Goal: Transaction & Acquisition: Book appointment/travel/reservation

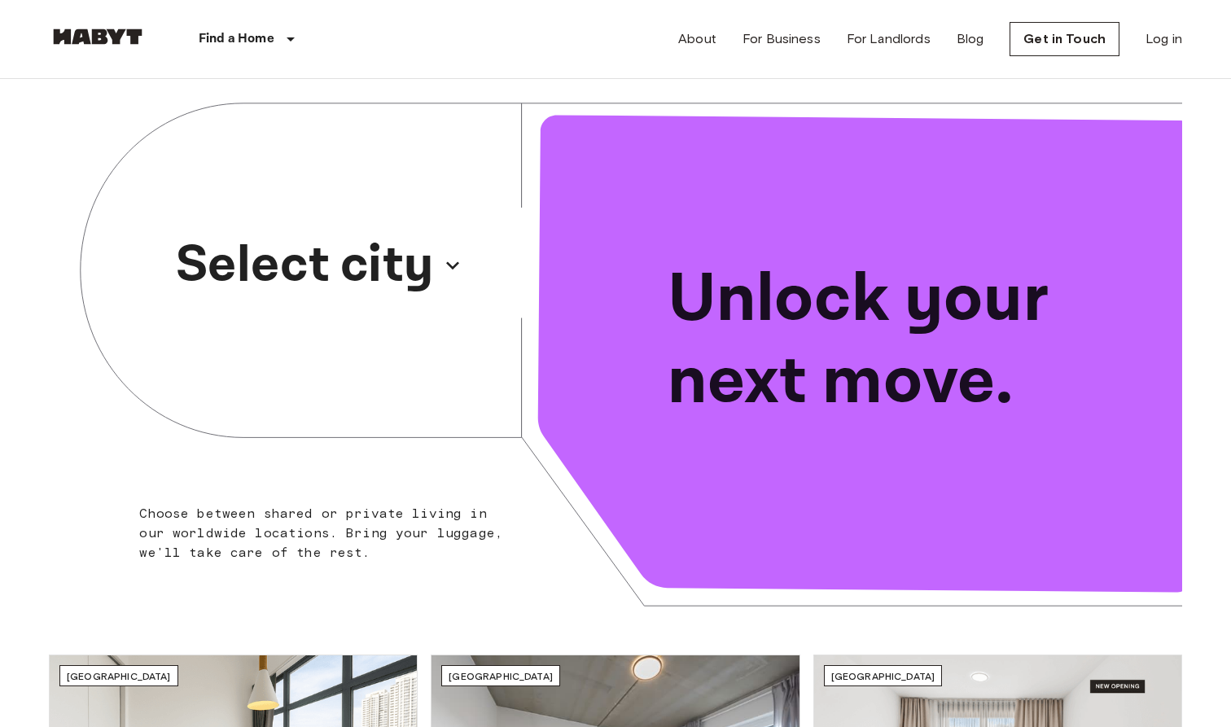
click at [432, 261] on p "Select city" at bounding box center [305, 265] width 258 height 78
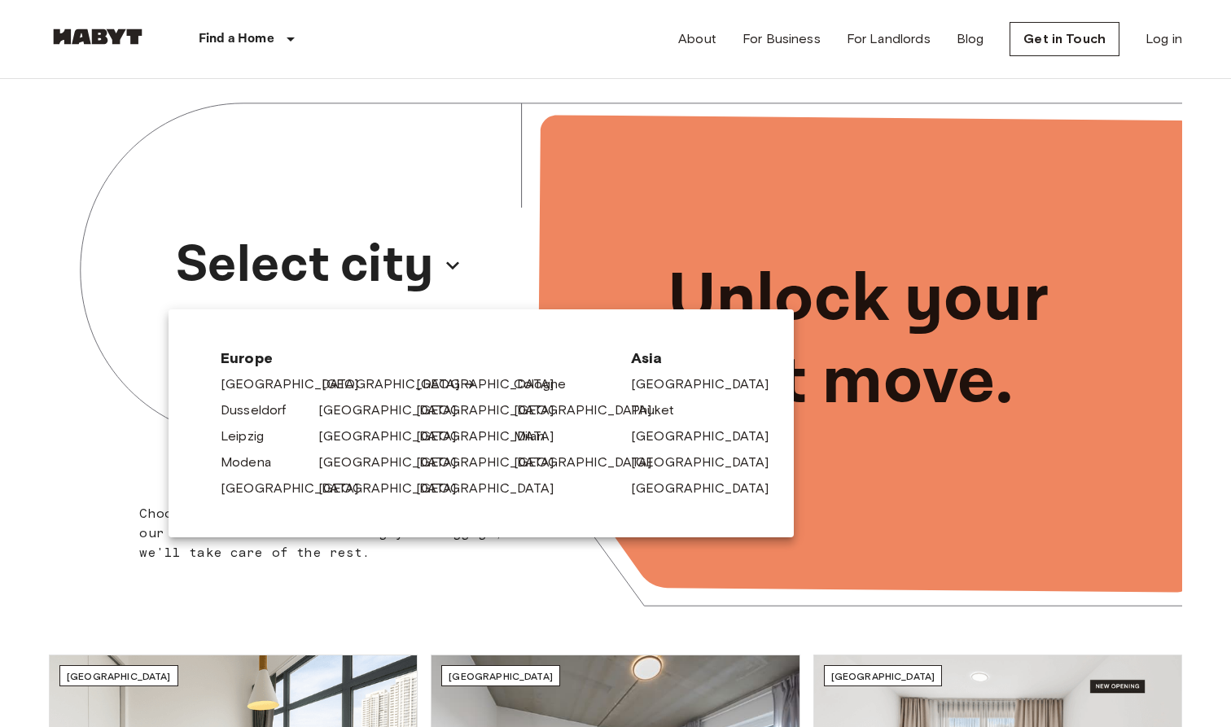
click at [349, 383] on link "[GEOGRAPHIC_DATA]" at bounding box center [399, 385] width 155 height 20
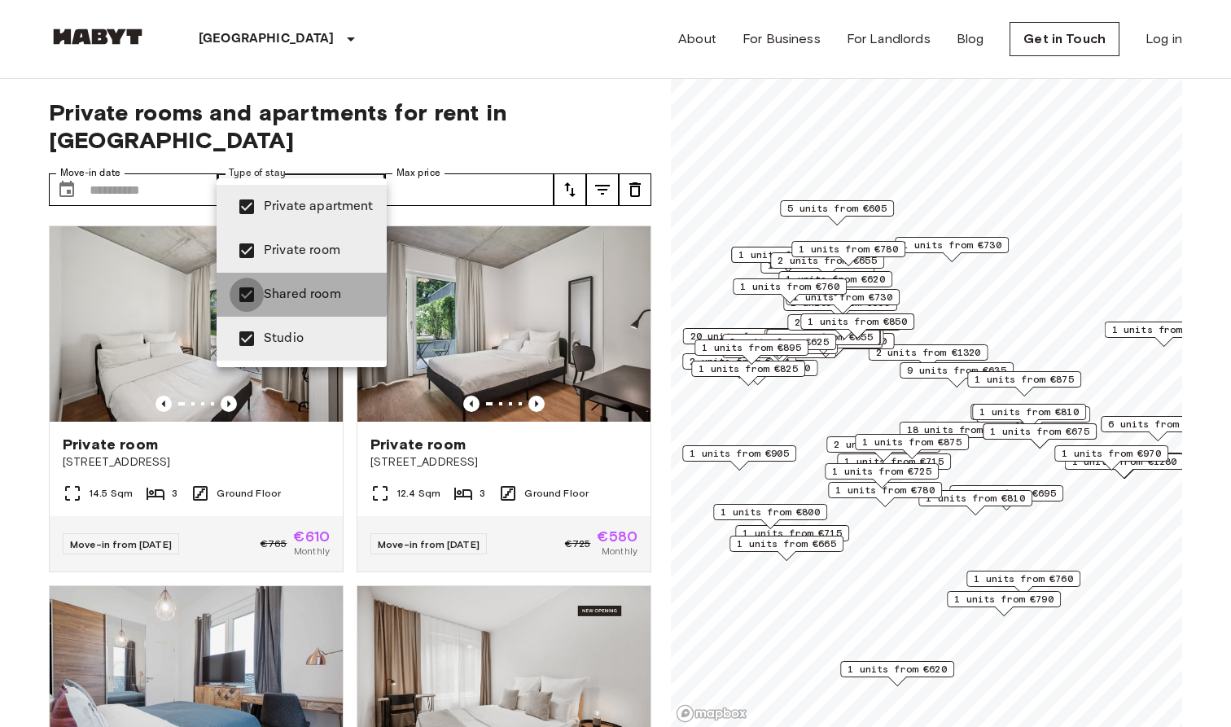
type input "**********"
click at [171, 167] on div at bounding box center [615, 363] width 1231 height 727
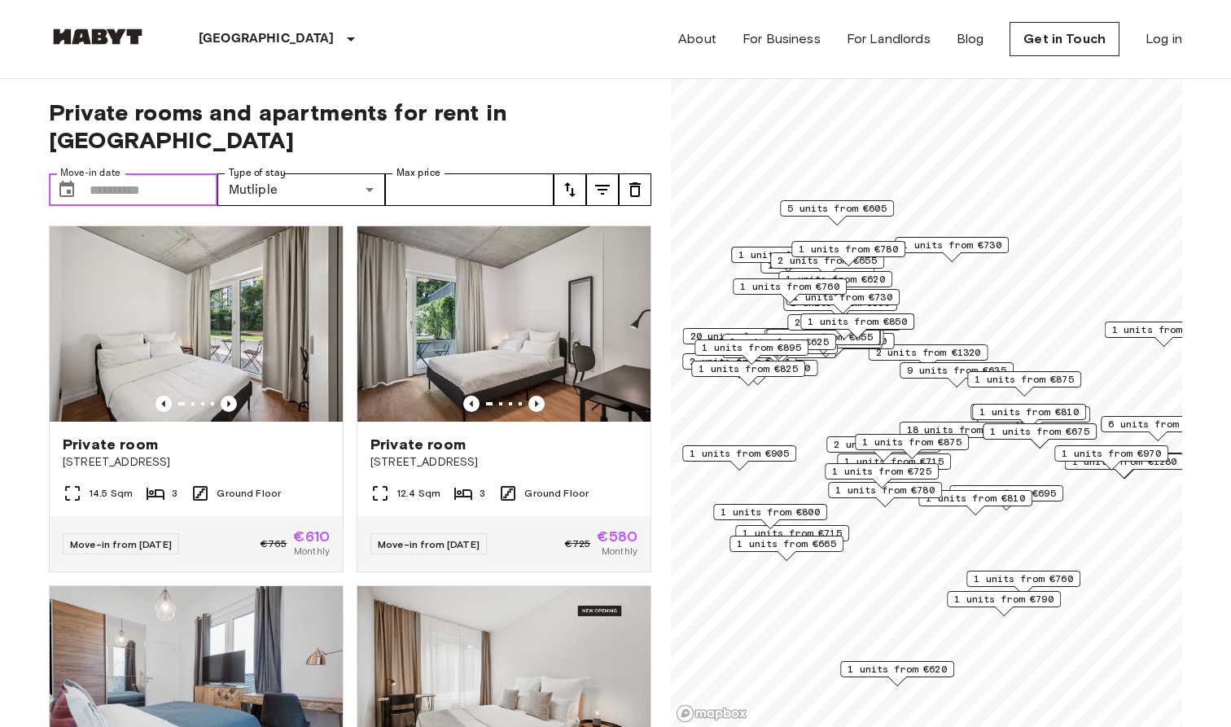
click at [94, 173] on input "Move-in date" at bounding box center [154, 189] width 128 height 33
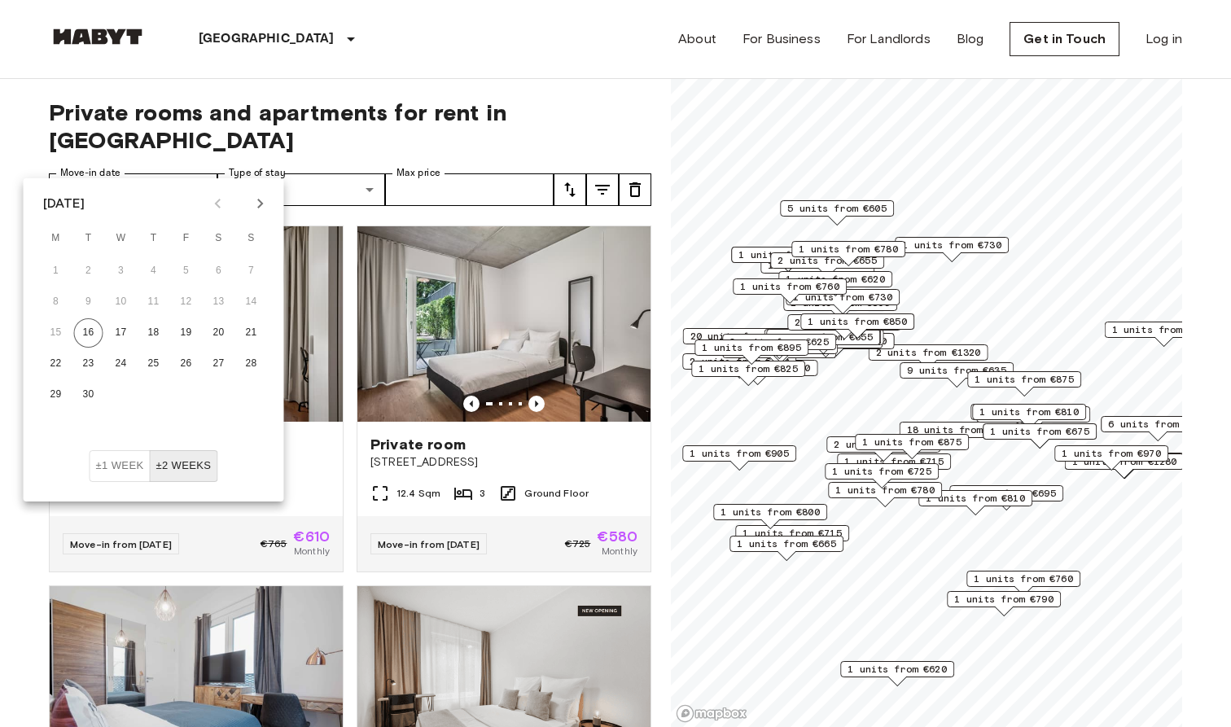
click at [252, 204] on icon "Next month" at bounding box center [261, 204] width 20 height 20
click at [253, 204] on icon "Next month" at bounding box center [261, 204] width 20 height 20
click at [220, 396] on button "31" at bounding box center [218, 394] width 29 height 29
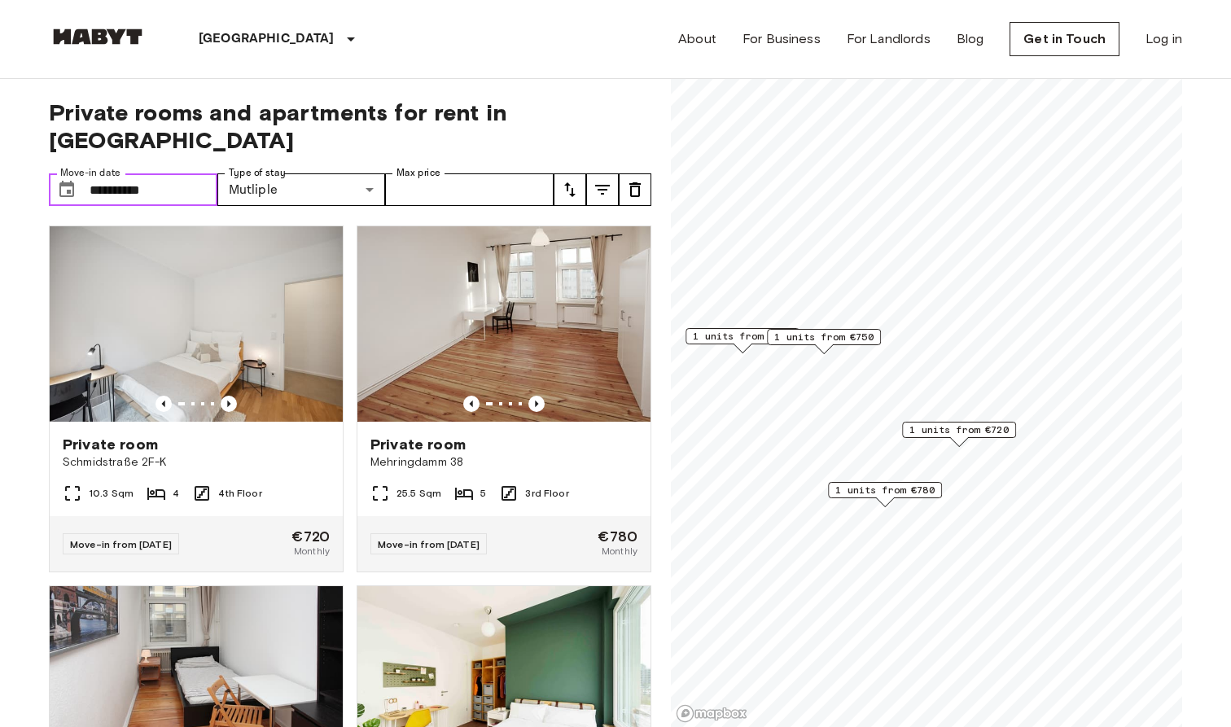
drag, startPoint x: 176, startPoint y: 163, endPoint x: 108, endPoint y: 166, distance: 67.7
click at [108, 173] on input "**********" at bounding box center [154, 189] width 128 height 33
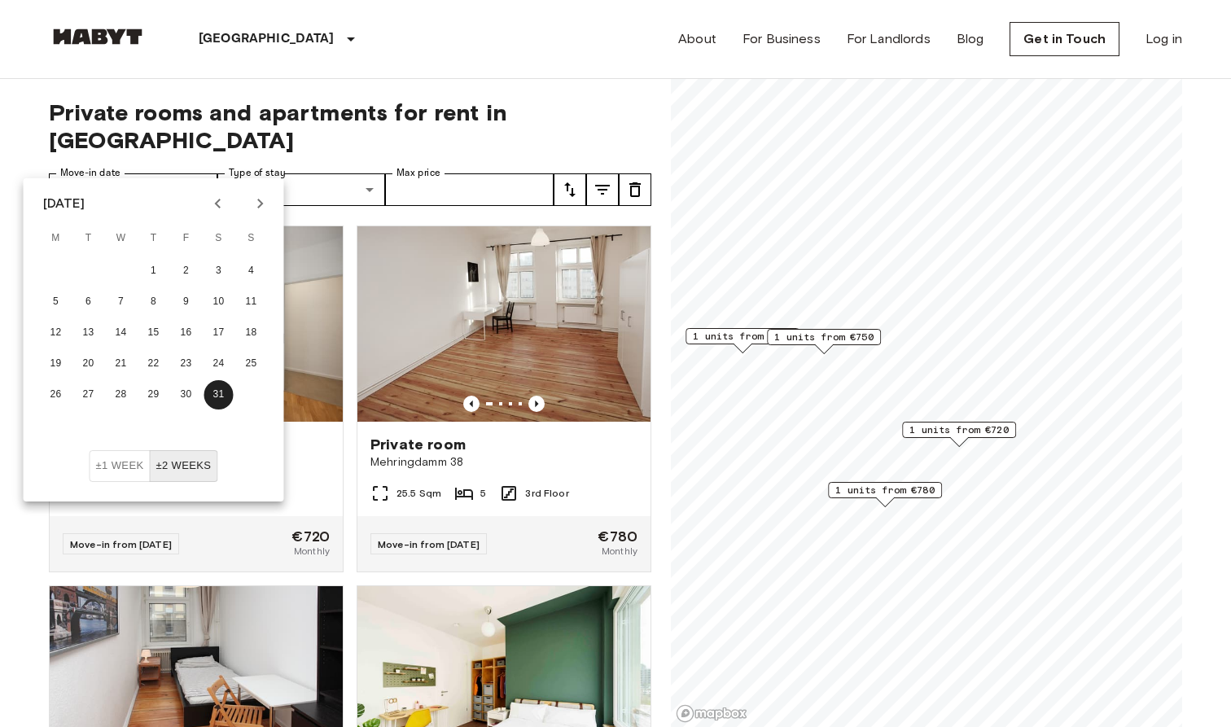
click at [265, 201] on icon "Next month" at bounding box center [261, 204] width 20 height 20
click at [56, 299] on button "2" at bounding box center [56, 301] width 29 height 29
type input "**********"
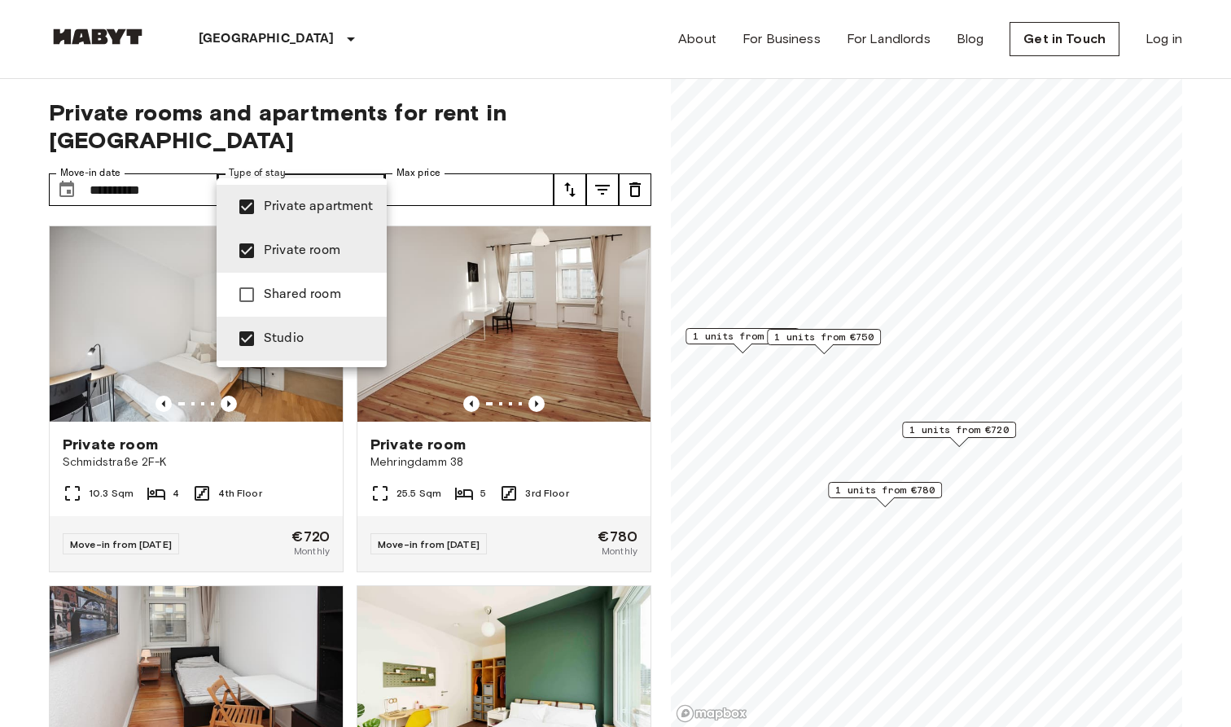
click at [473, 155] on div at bounding box center [615, 363] width 1231 height 727
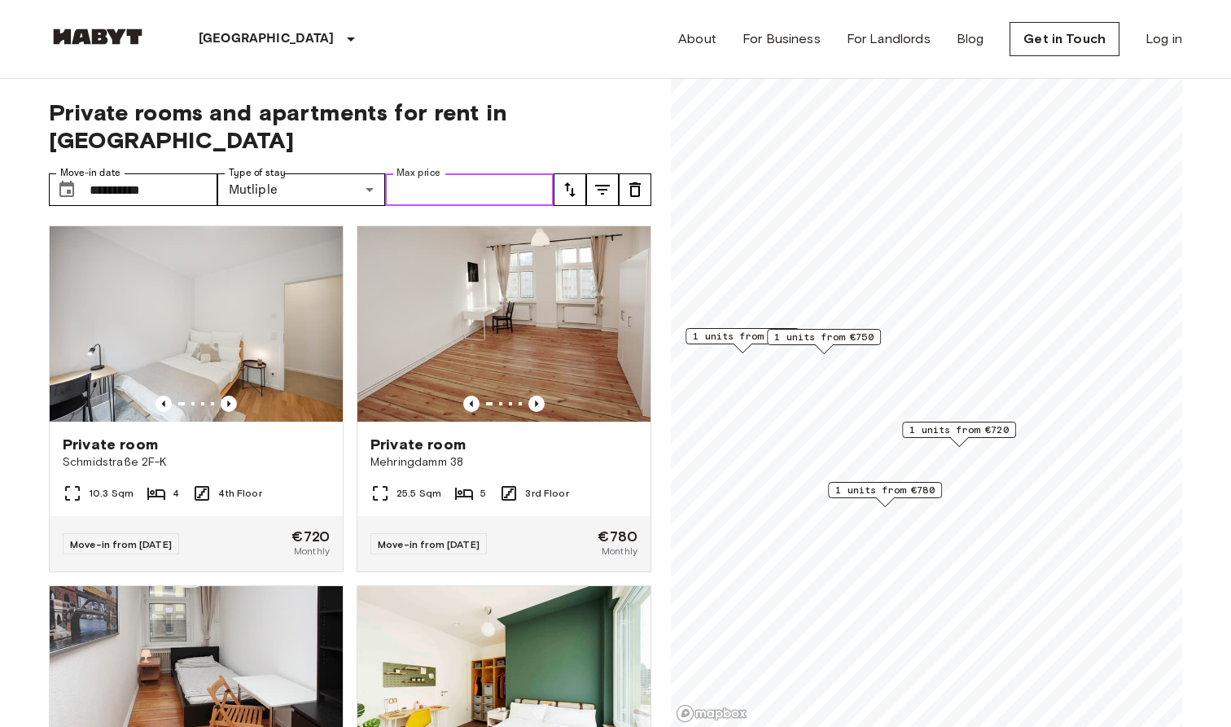
click at [460, 173] on input "Max price" at bounding box center [469, 189] width 169 height 33
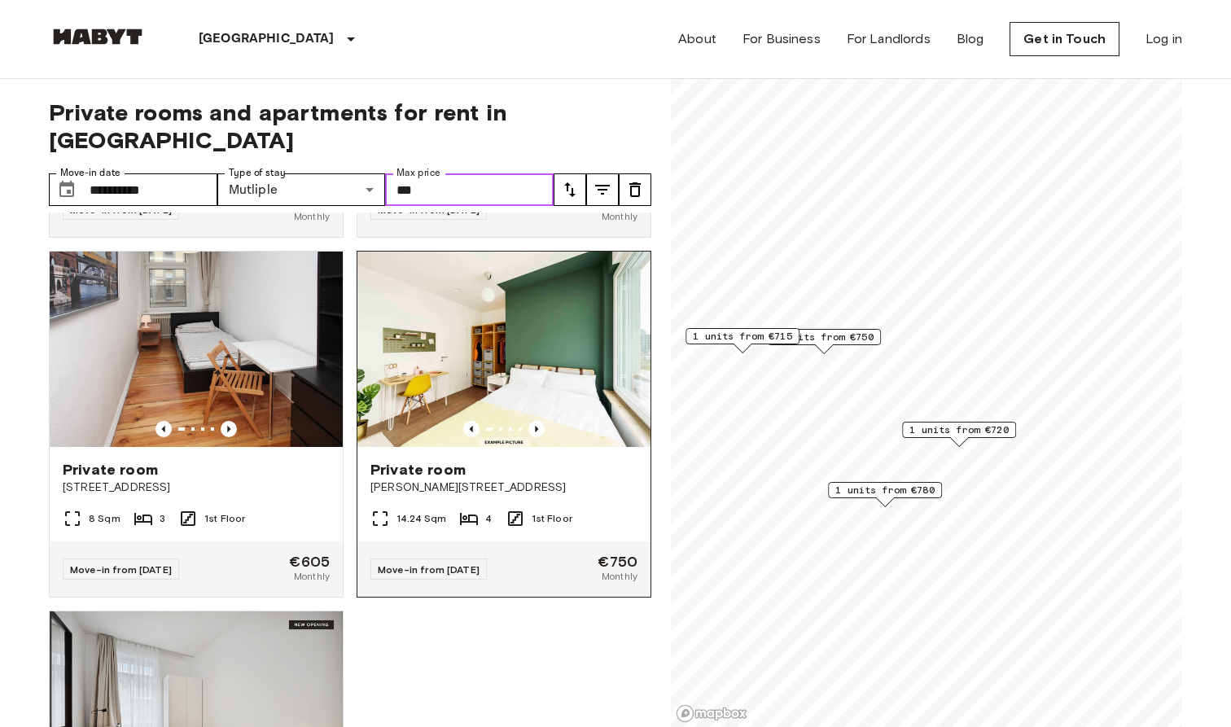
scroll to position [333, 0]
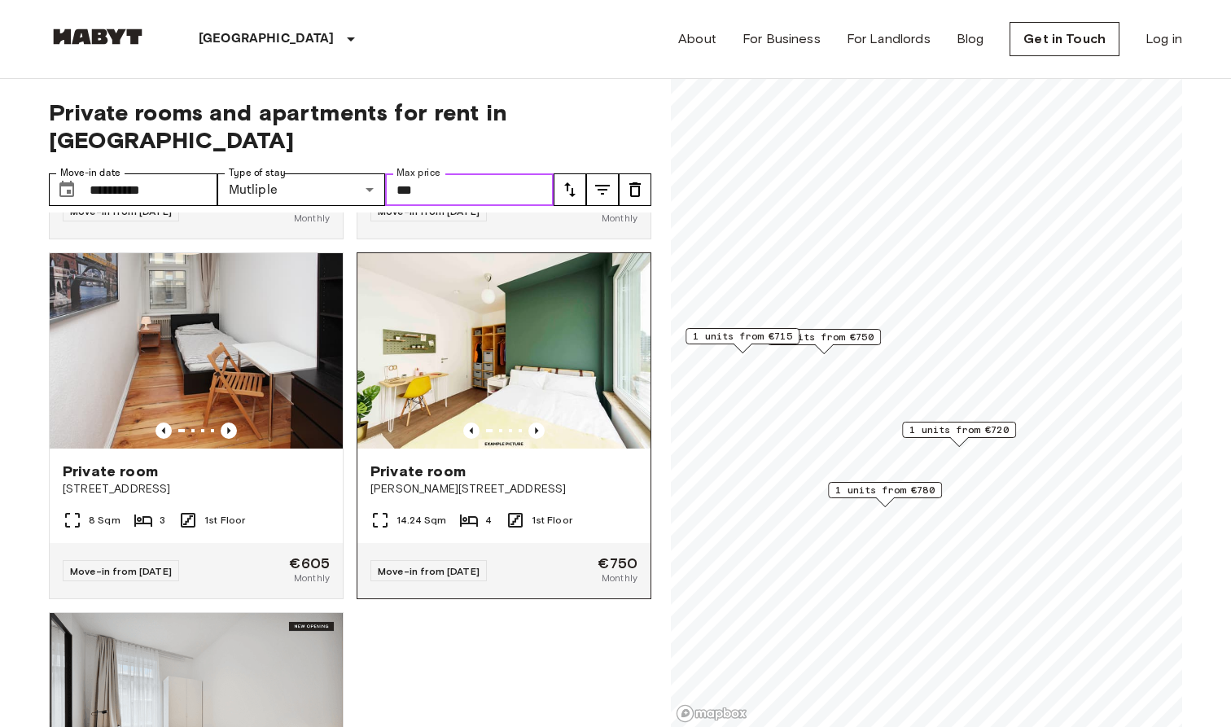
type input "***"
click at [410, 481] on span "Klara-Franke-Straße 24-28" at bounding box center [503, 489] width 267 height 16
click at [441, 462] on span "Private room" at bounding box center [417, 472] width 95 height 20
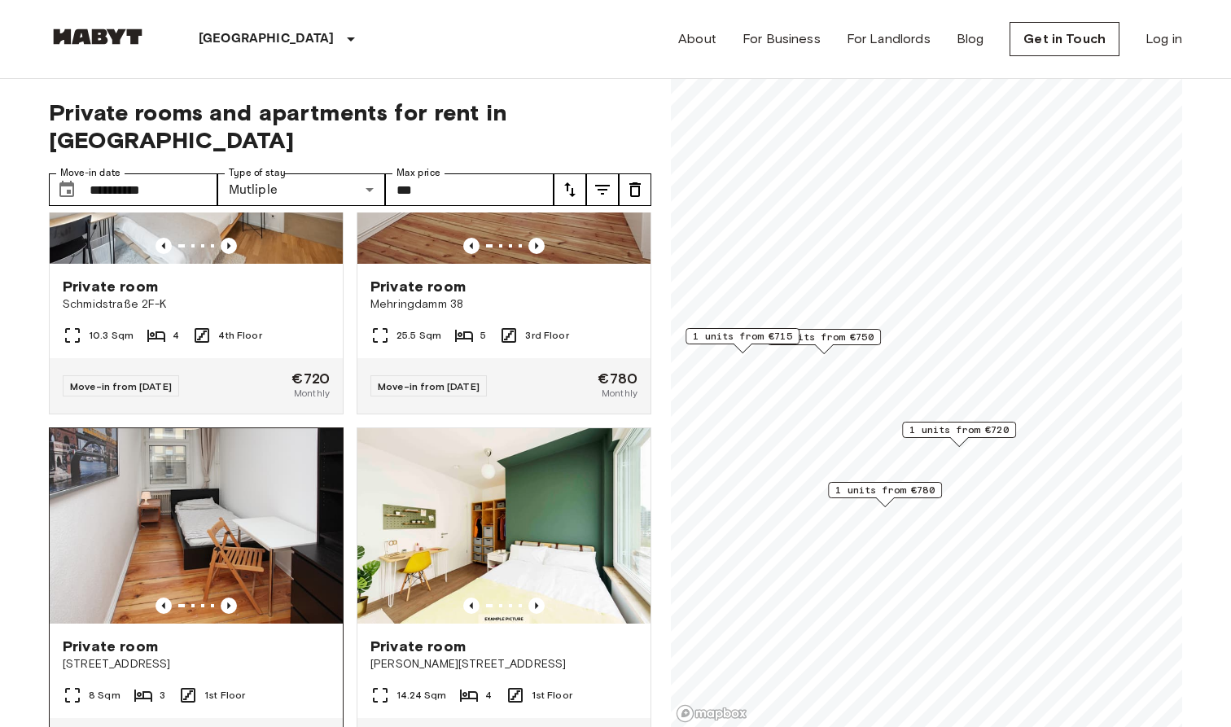
scroll to position [157, 0]
click at [147, 637] on span "Private room" at bounding box center [110, 647] width 95 height 20
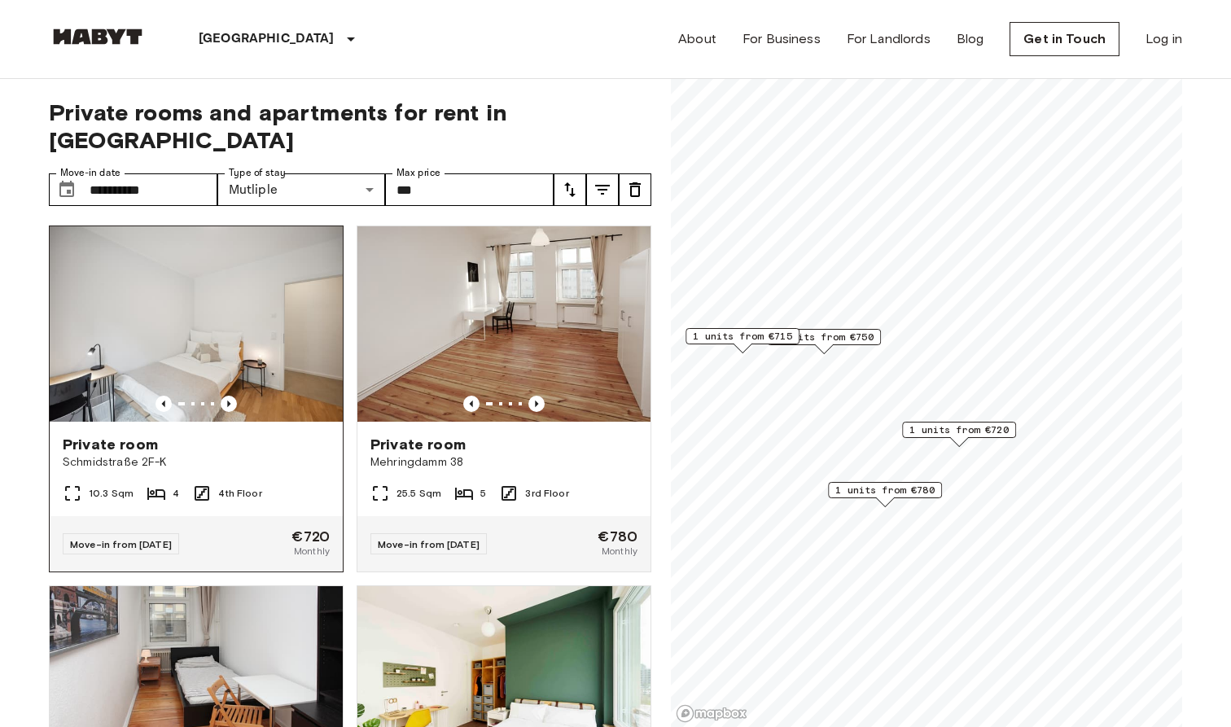
scroll to position [0, 0]
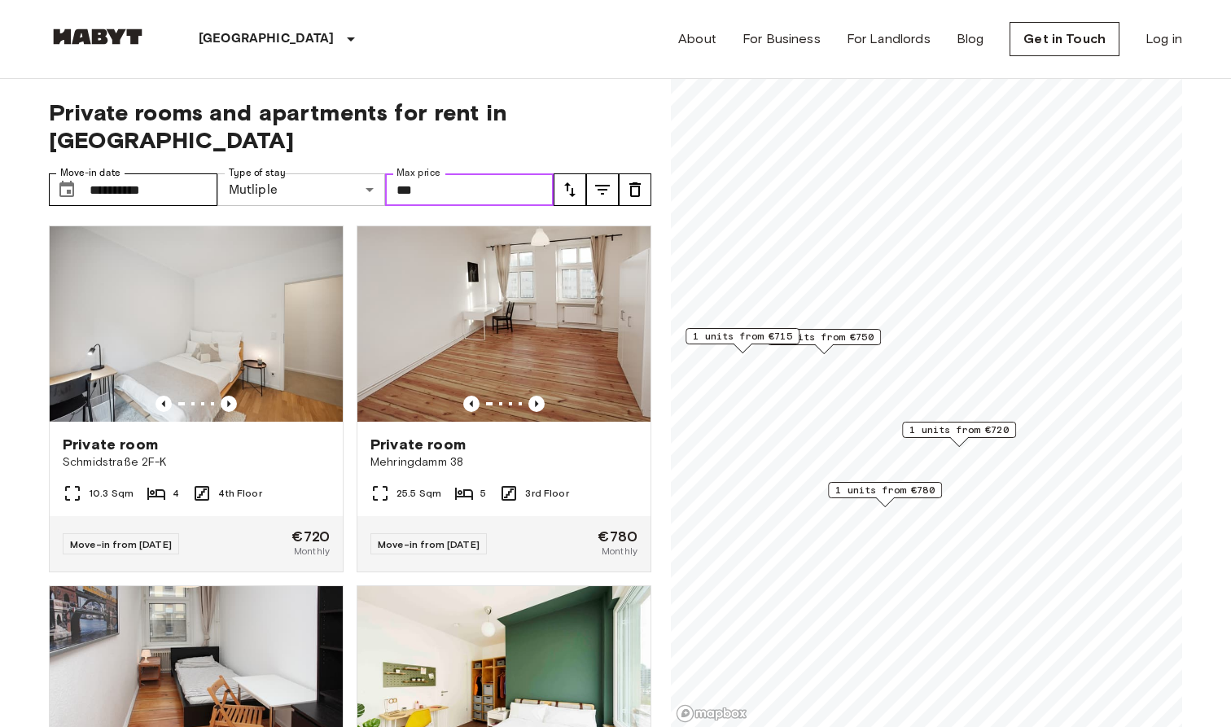
drag, startPoint x: 424, startPoint y: 158, endPoint x: 304, endPoint y: 156, distance: 119.7
click at [304, 173] on div "**********" at bounding box center [301, 189] width 505 height 33
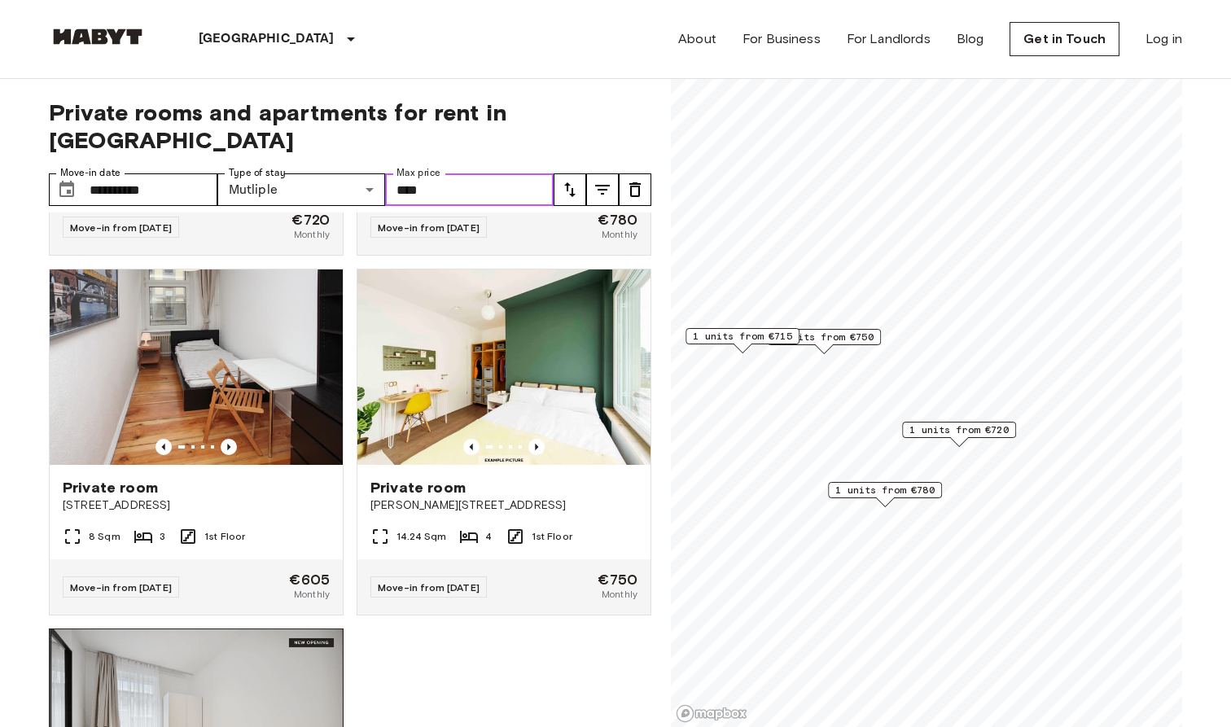
scroll to position [269, 0]
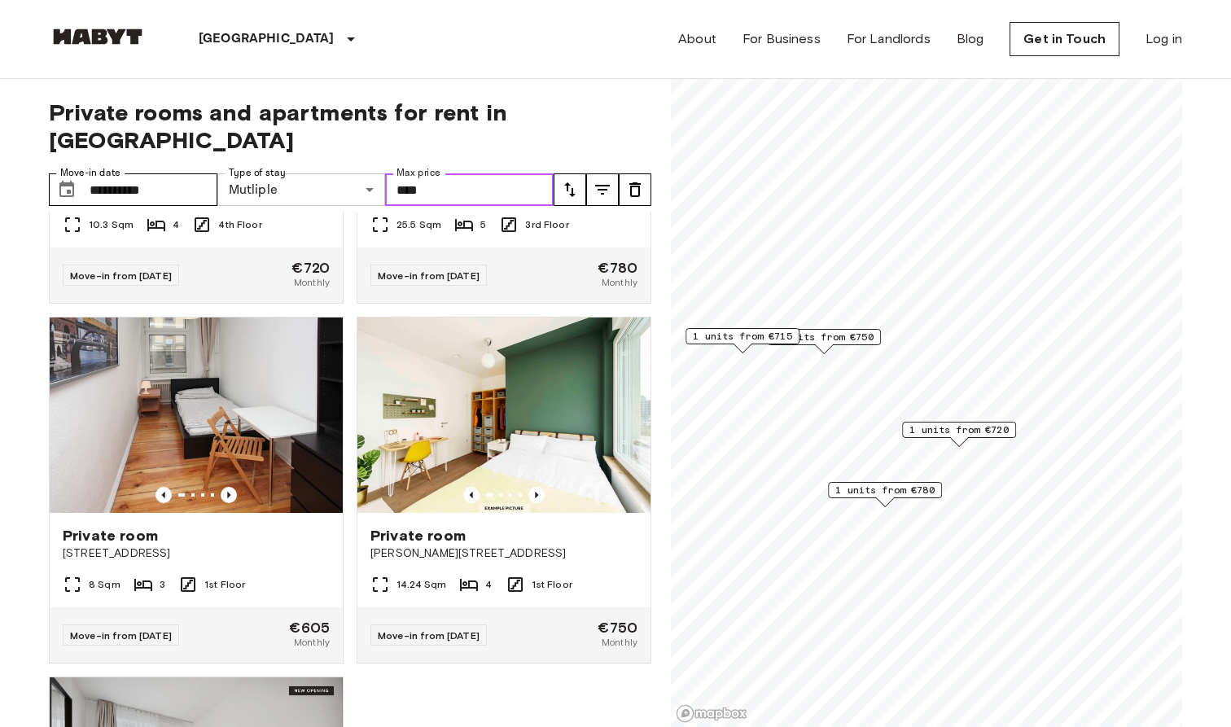
type input "****"
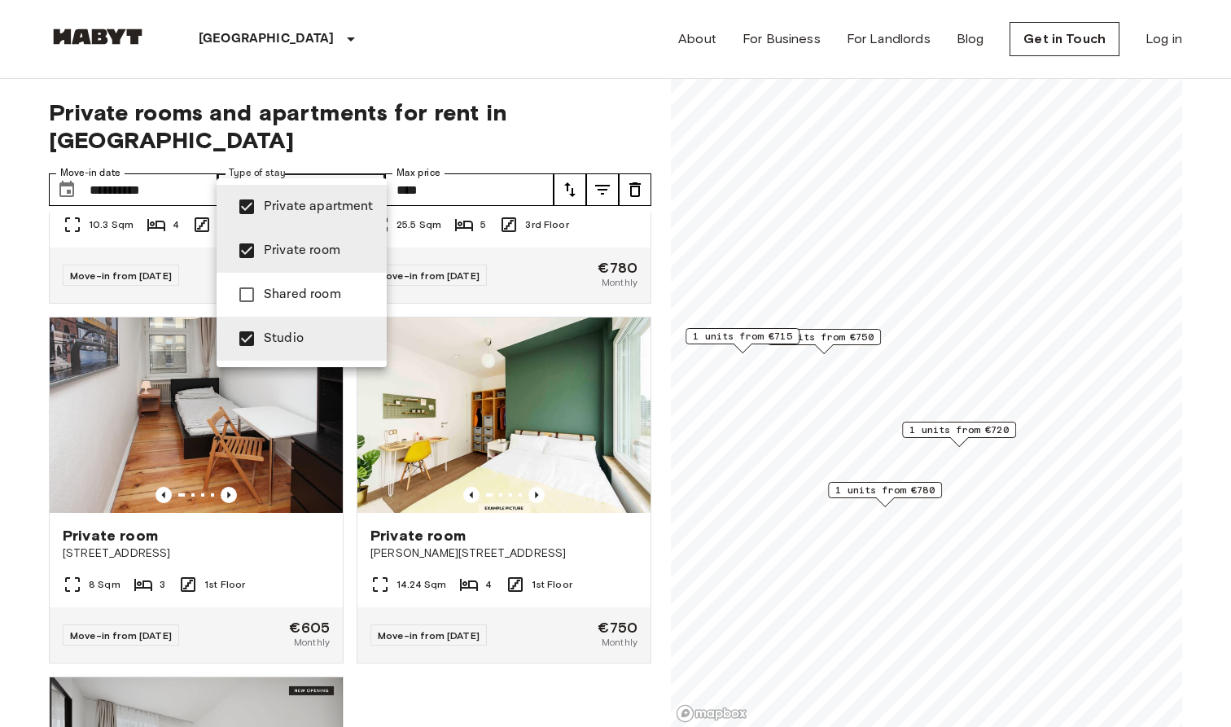
click at [129, 153] on div at bounding box center [615, 363] width 1231 height 727
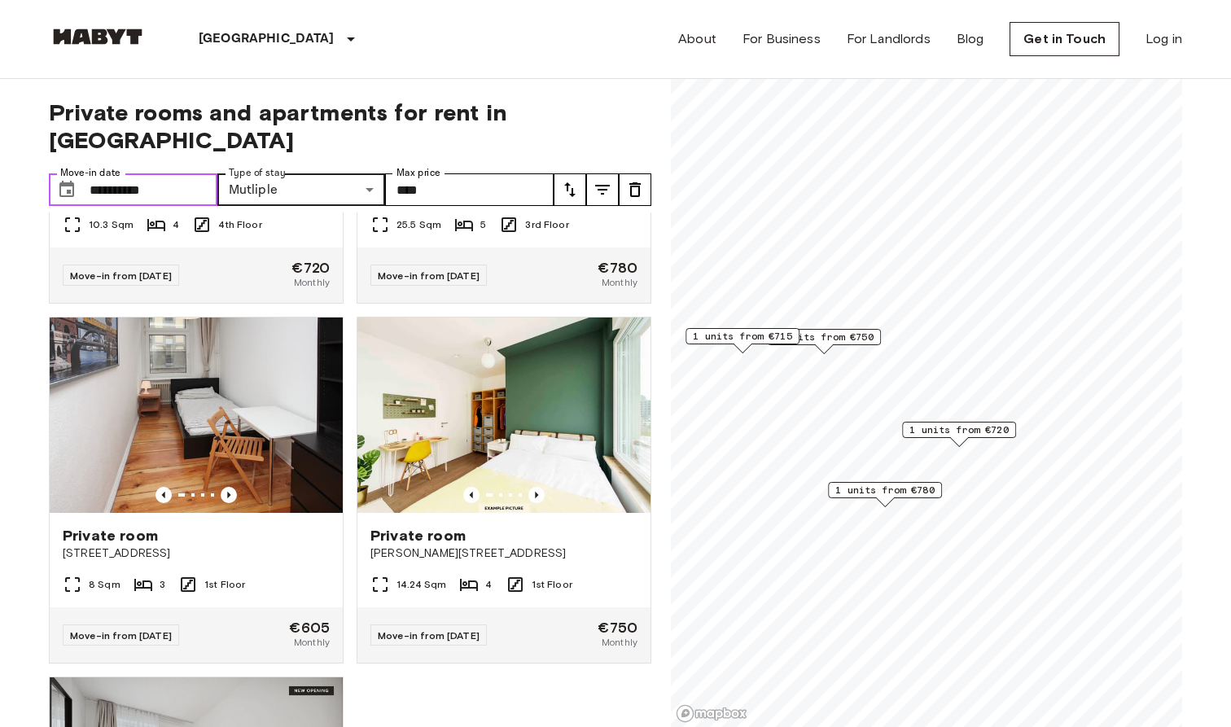
click at [128, 173] on input "**********" at bounding box center [154, 189] width 128 height 33
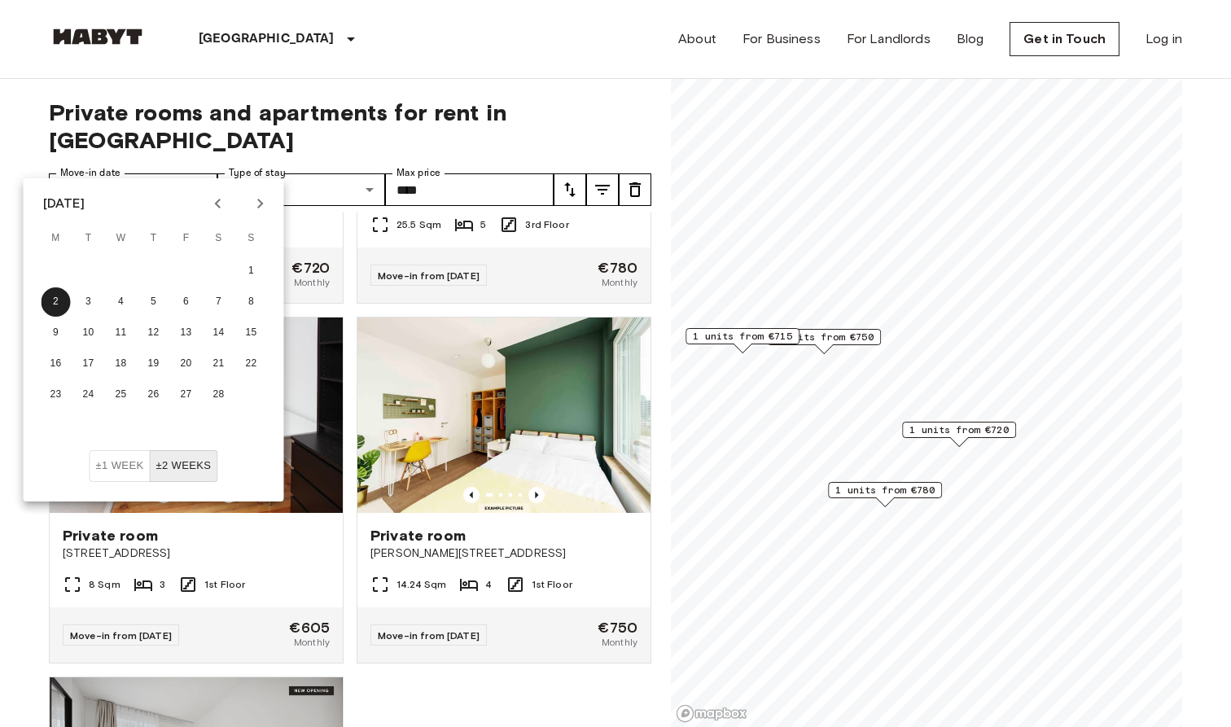
click at [208, 197] on icon "Previous month" at bounding box center [218, 204] width 20 height 20
click at [218, 329] on button "17" at bounding box center [218, 332] width 29 height 29
type input "**********"
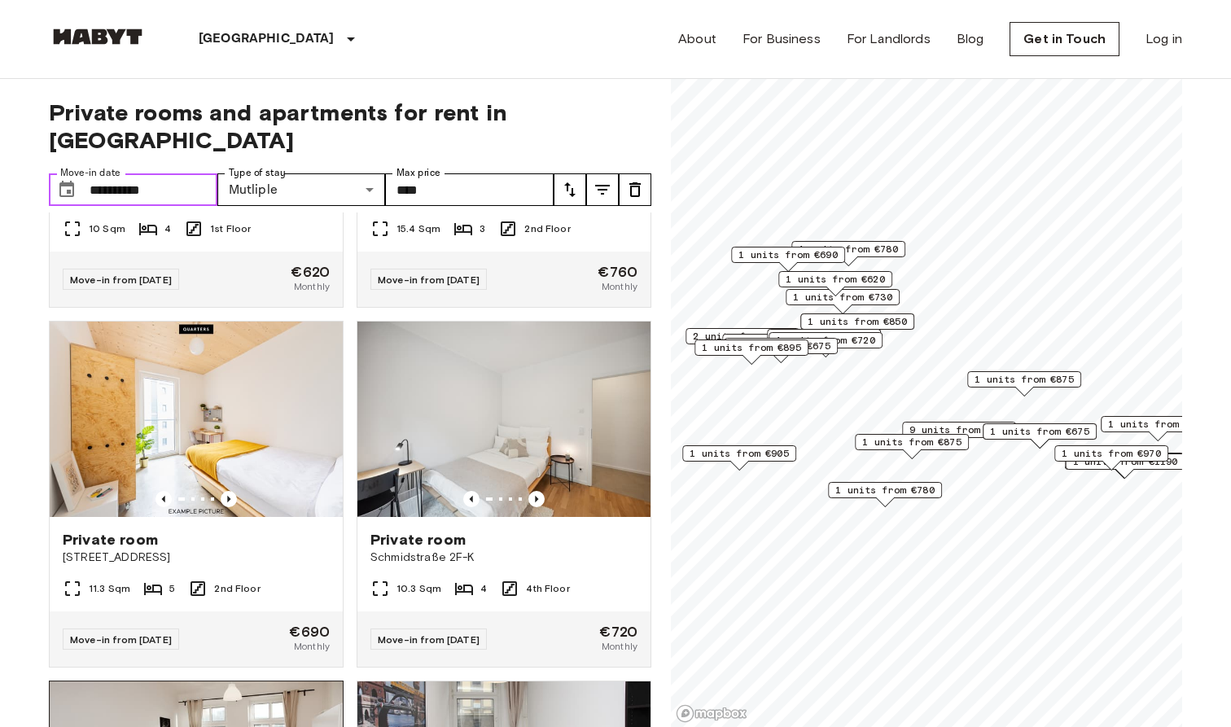
scroll to position [7101, 0]
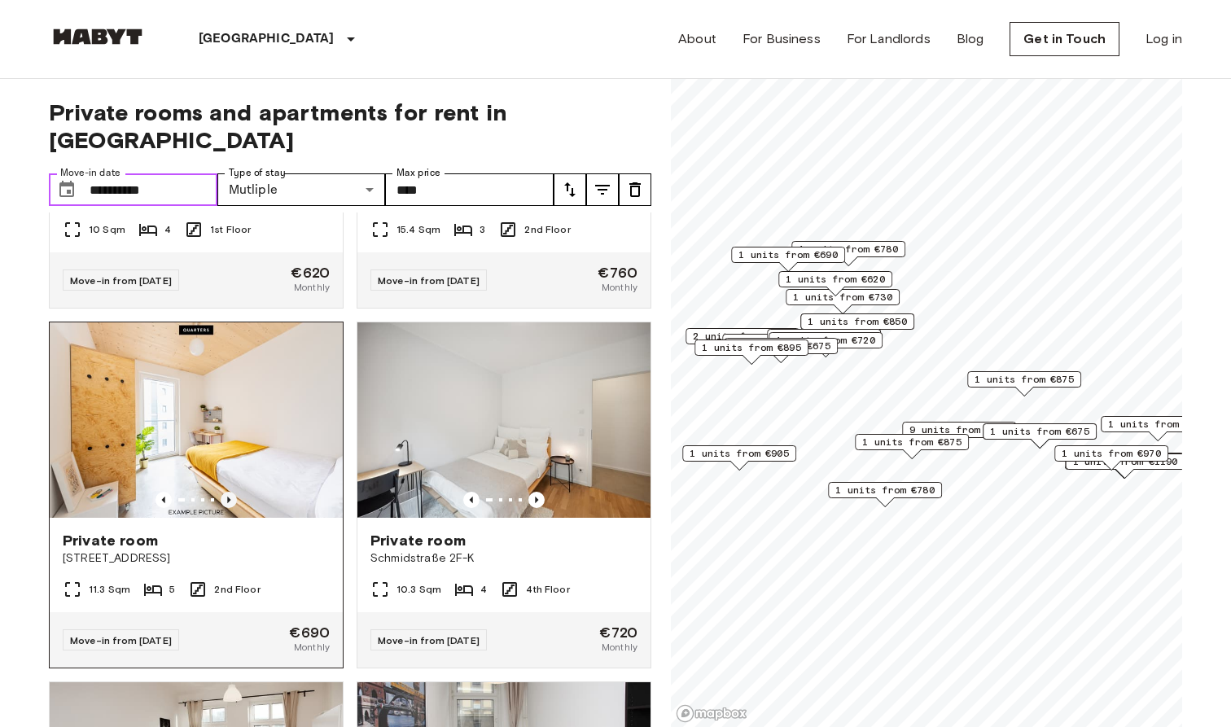
click at [234, 492] on icon "Previous image" at bounding box center [229, 500] width 16 height 16
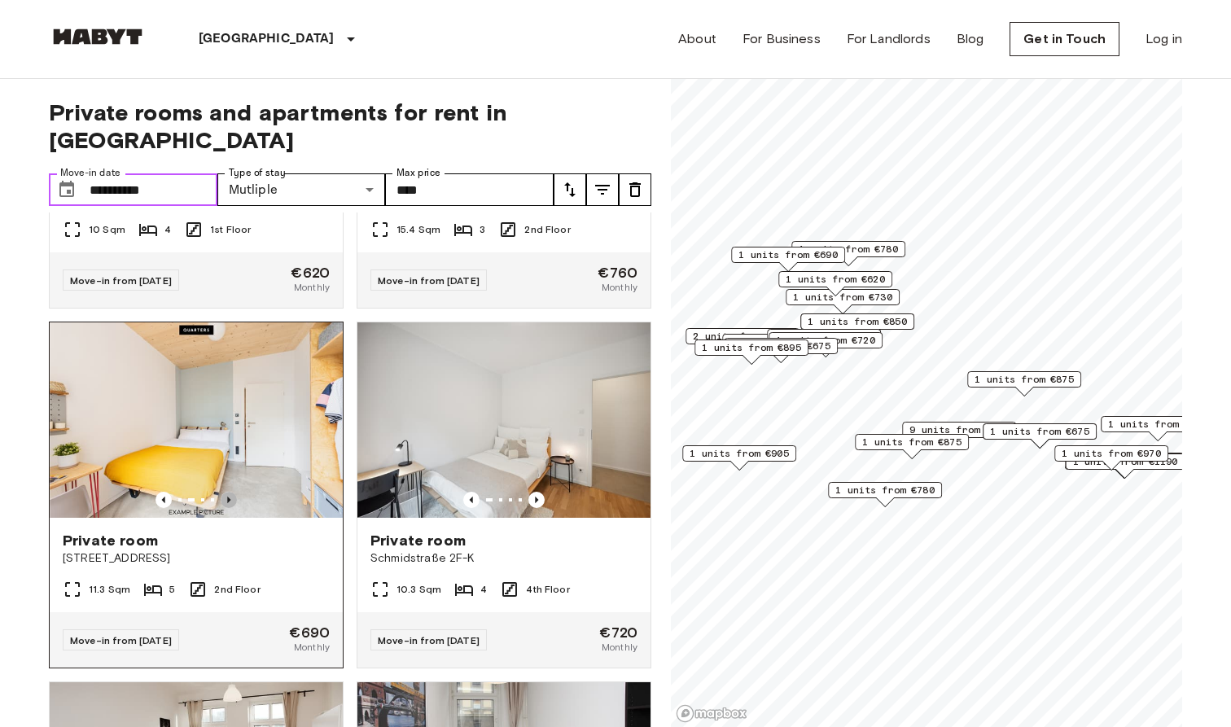
click at [234, 492] on icon "Previous image" at bounding box center [229, 500] width 16 height 16
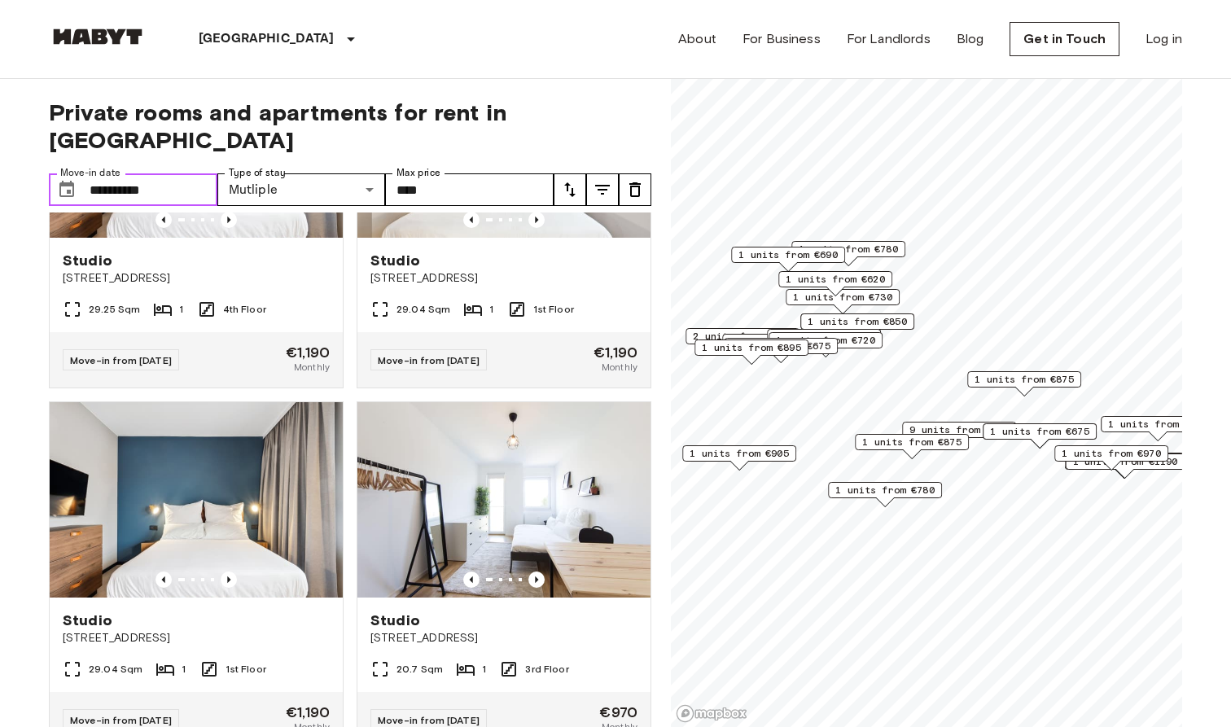
scroll to position [6317, 0]
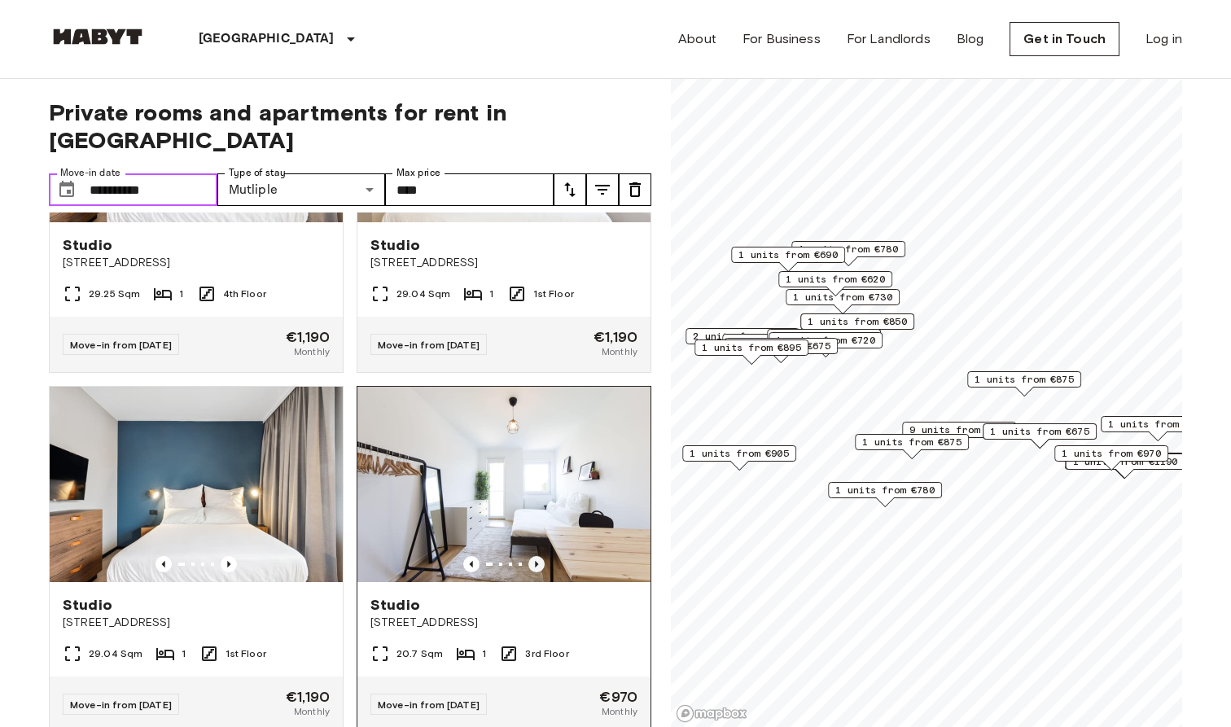
click at [536, 556] on icon "Previous image" at bounding box center [536, 564] width 16 height 16
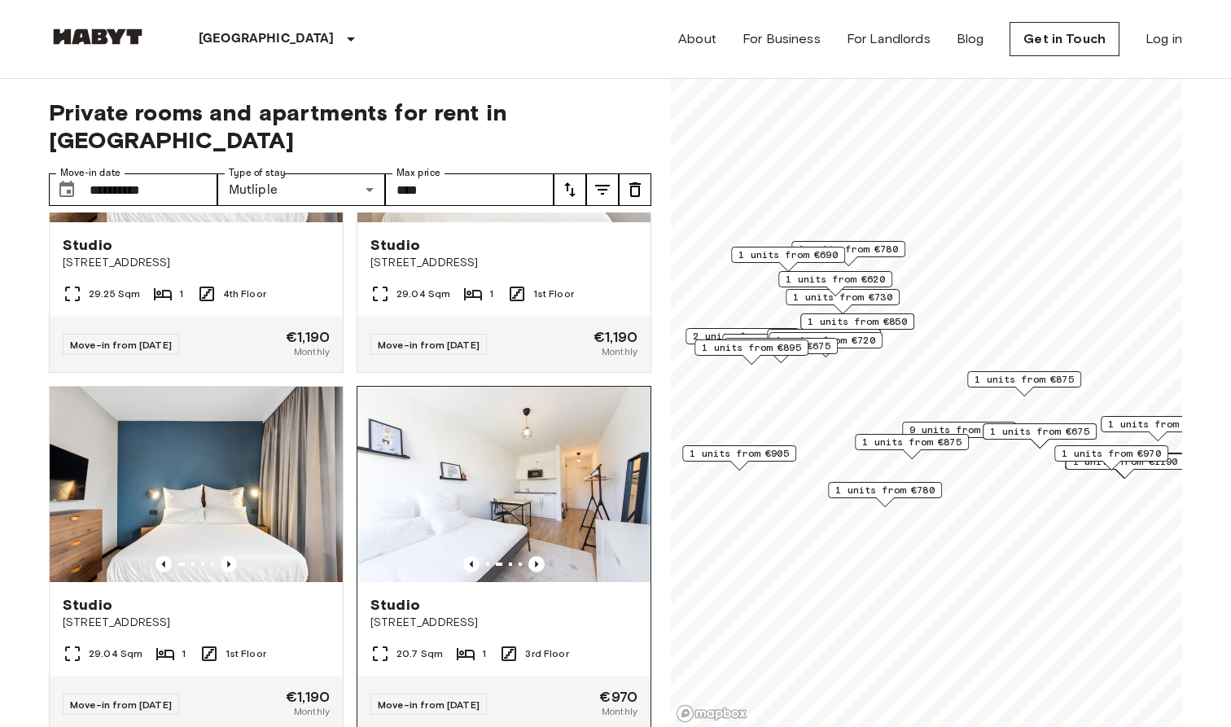
click at [392, 595] on span "Studio" at bounding box center [395, 605] width 50 height 20
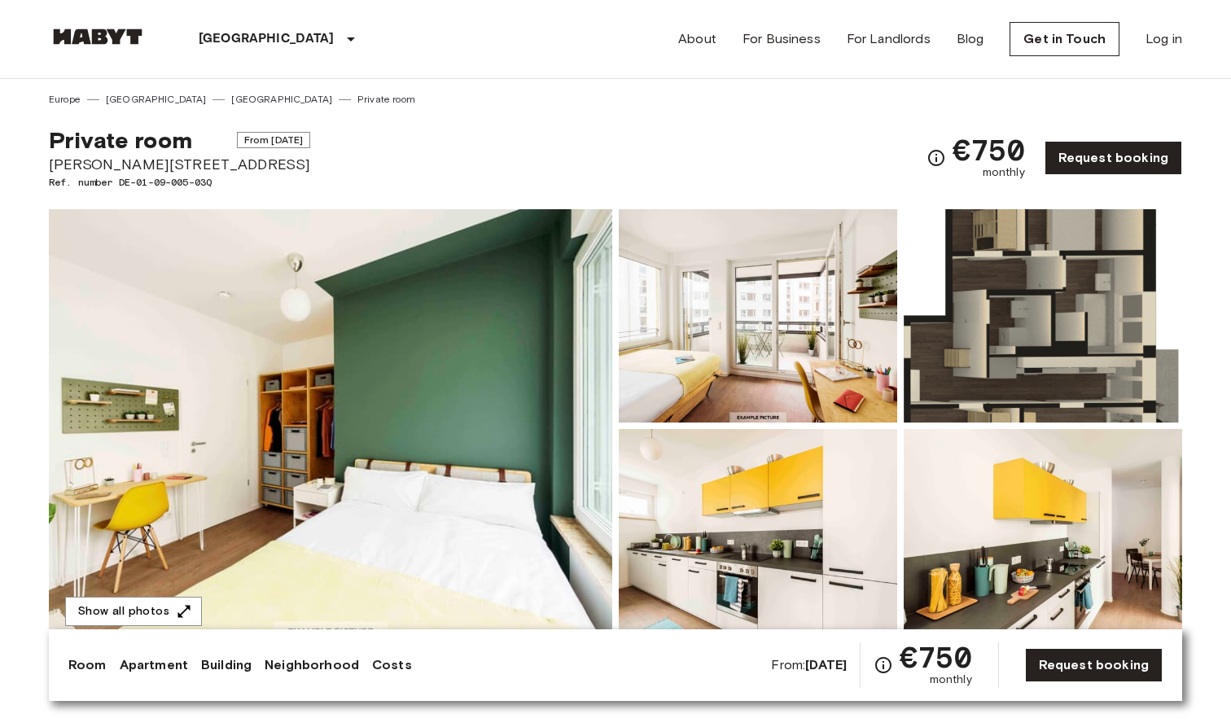
click at [440, 389] on img at bounding box center [330, 425] width 563 height 433
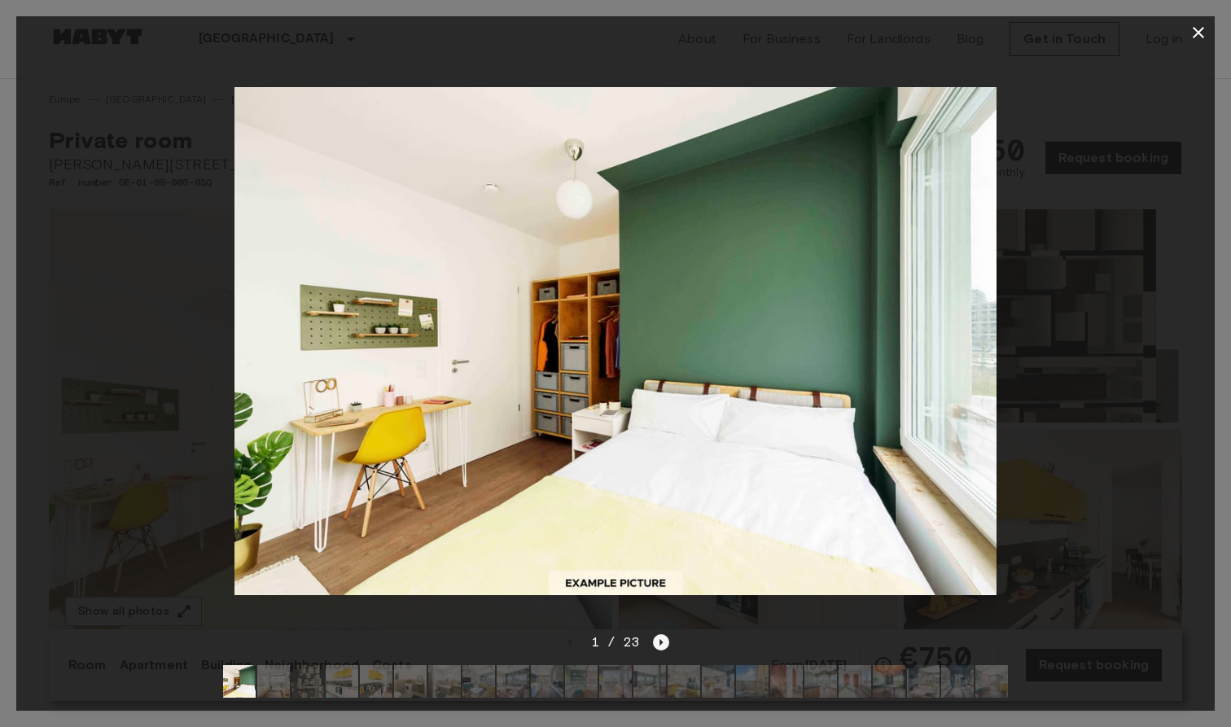
click at [660, 645] on icon "Next image" at bounding box center [661, 642] width 16 height 16
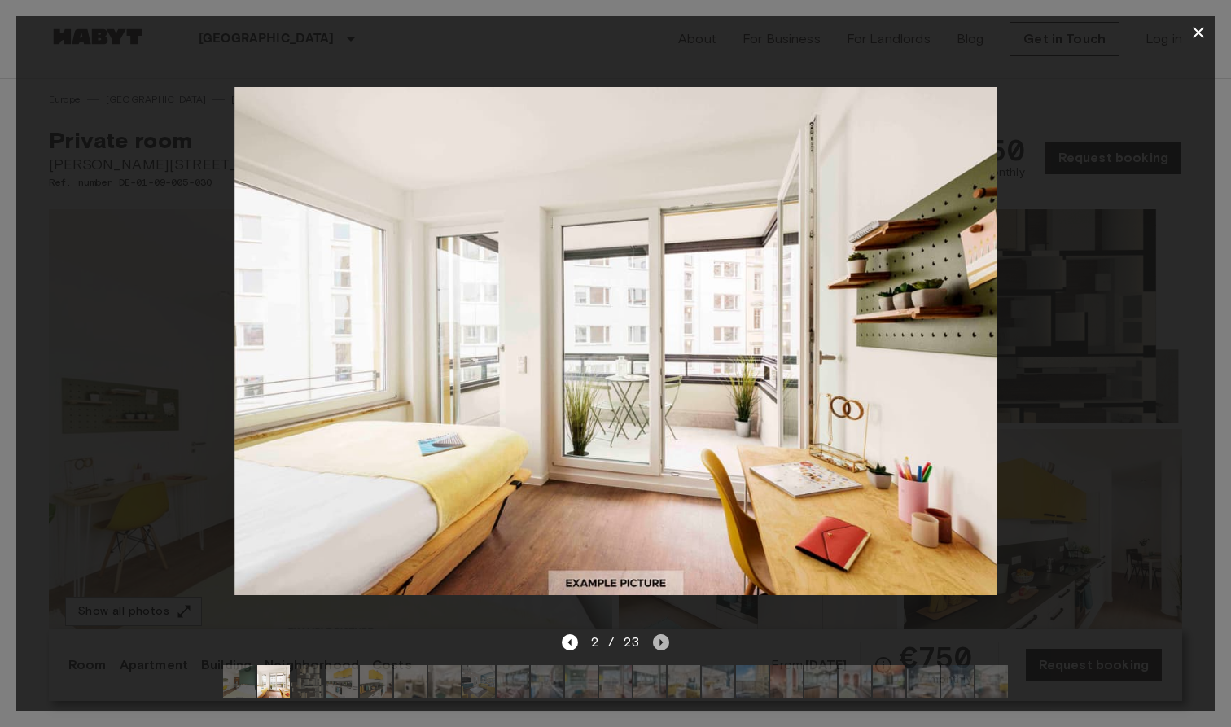
click at [660, 645] on icon "Next image" at bounding box center [661, 642] width 16 height 16
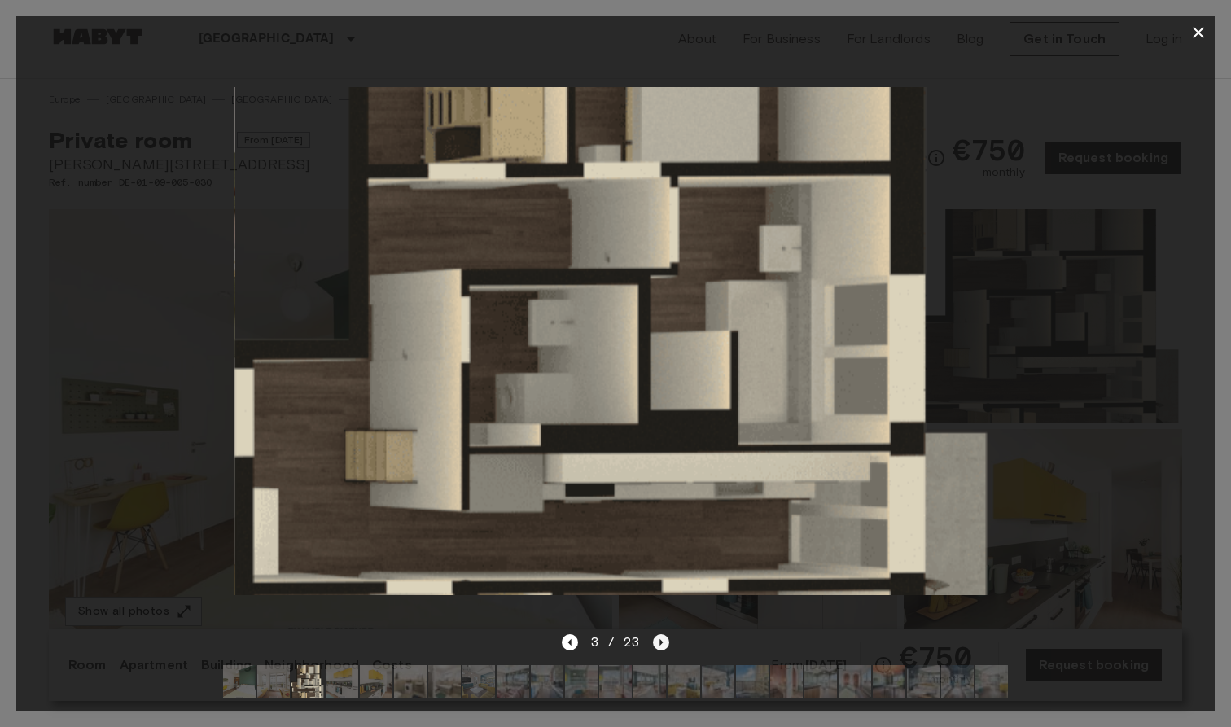
click at [660, 645] on icon "Next image" at bounding box center [661, 642] width 16 height 16
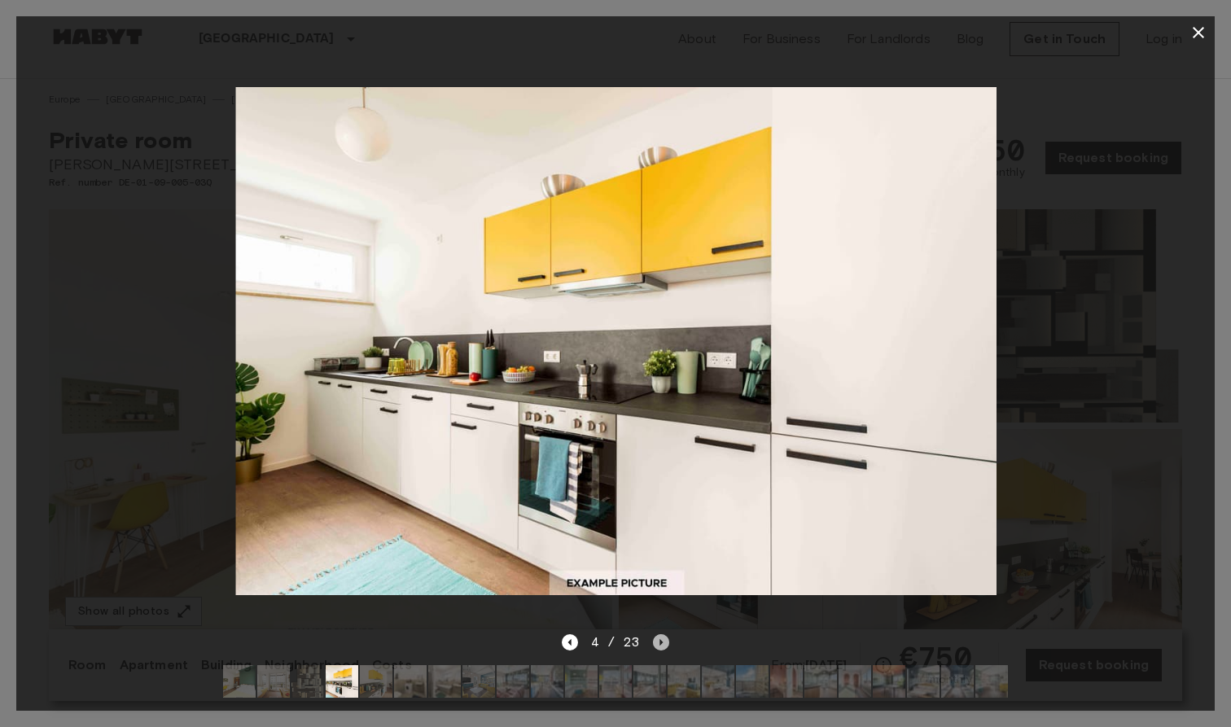
click at [660, 645] on icon "Next image" at bounding box center [661, 642] width 16 height 16
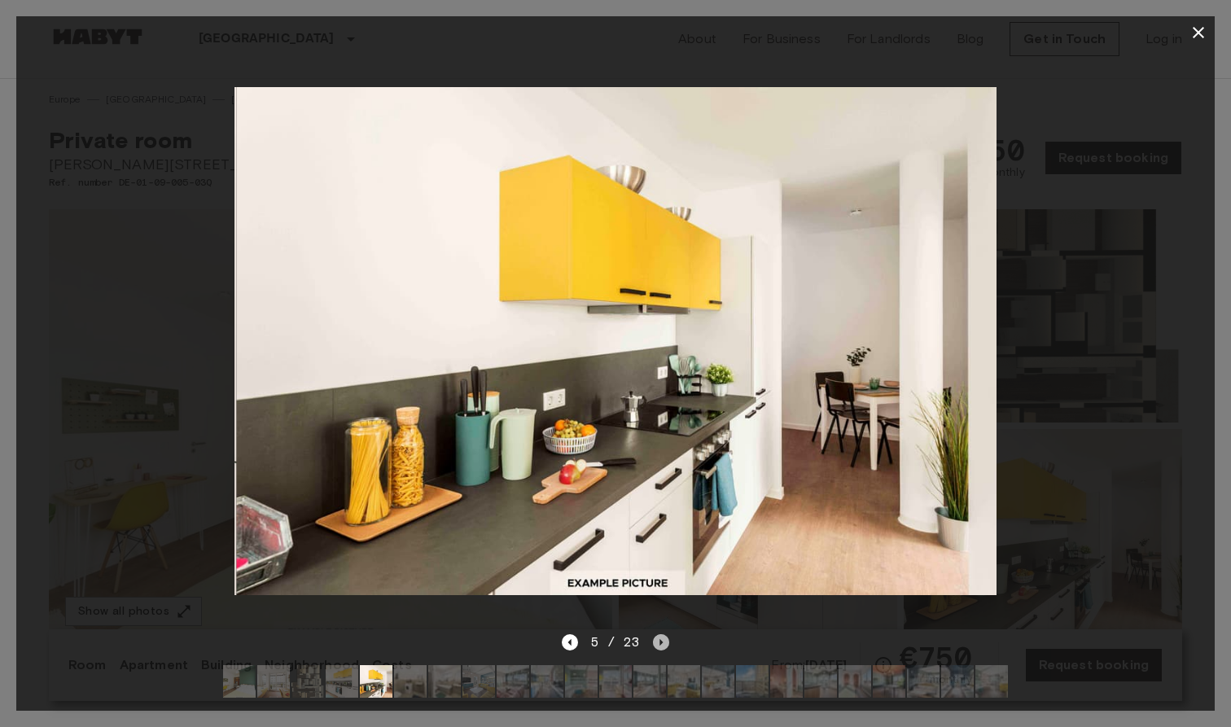
click at [660, 645] on icon "Next image" at bounding box center [661, 642] width 16 height 16
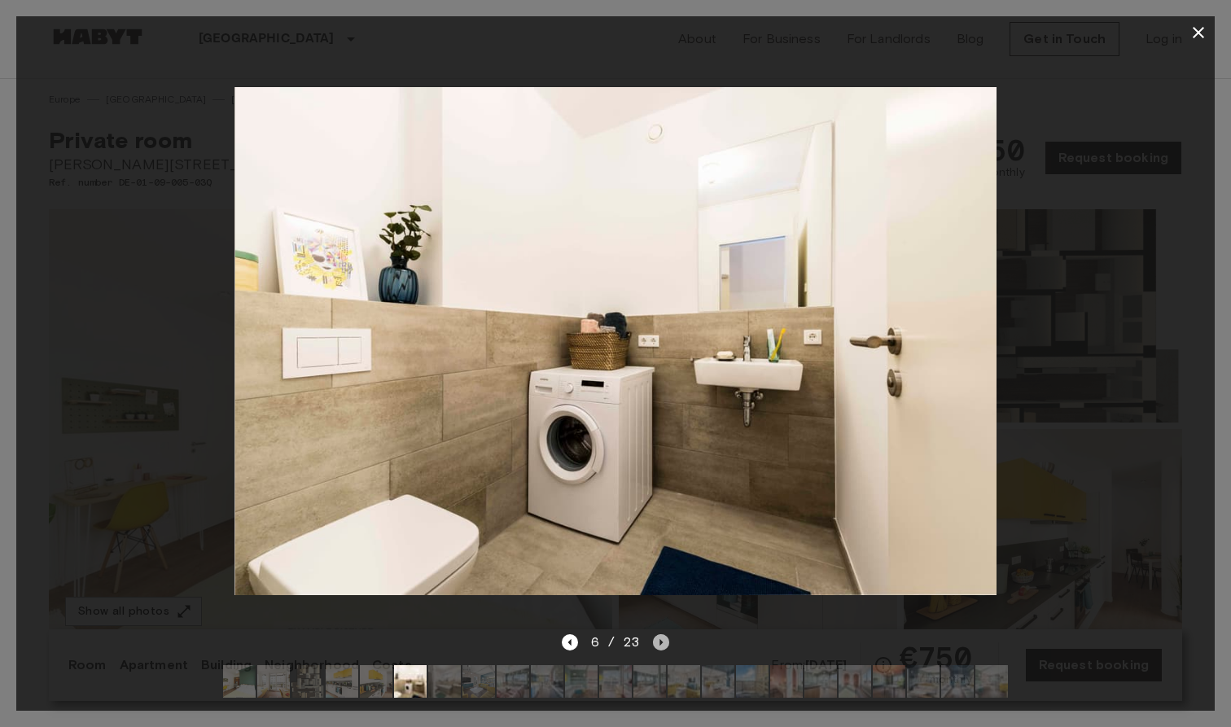
click at [660, 645] on icon "Next image" at bounding box center [661, 642] width 16 height 16
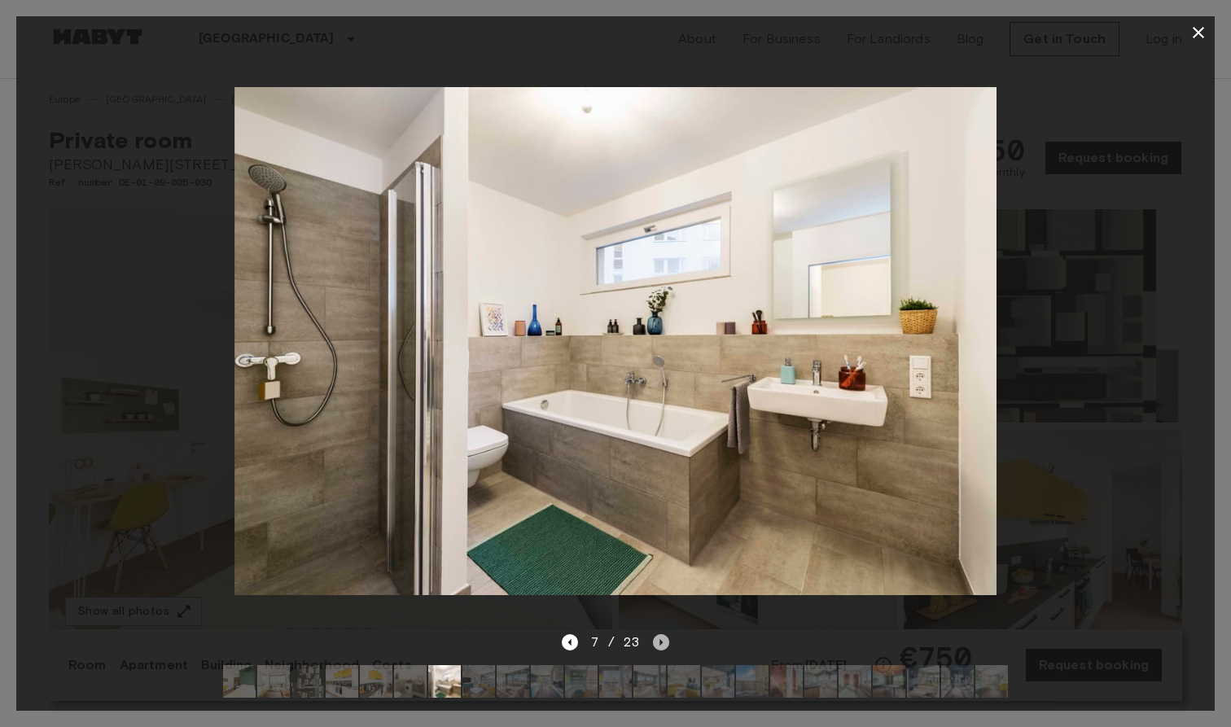
click at [660, 645] on icon "Next image" at bounding box center [661, 642] width 16 height 16
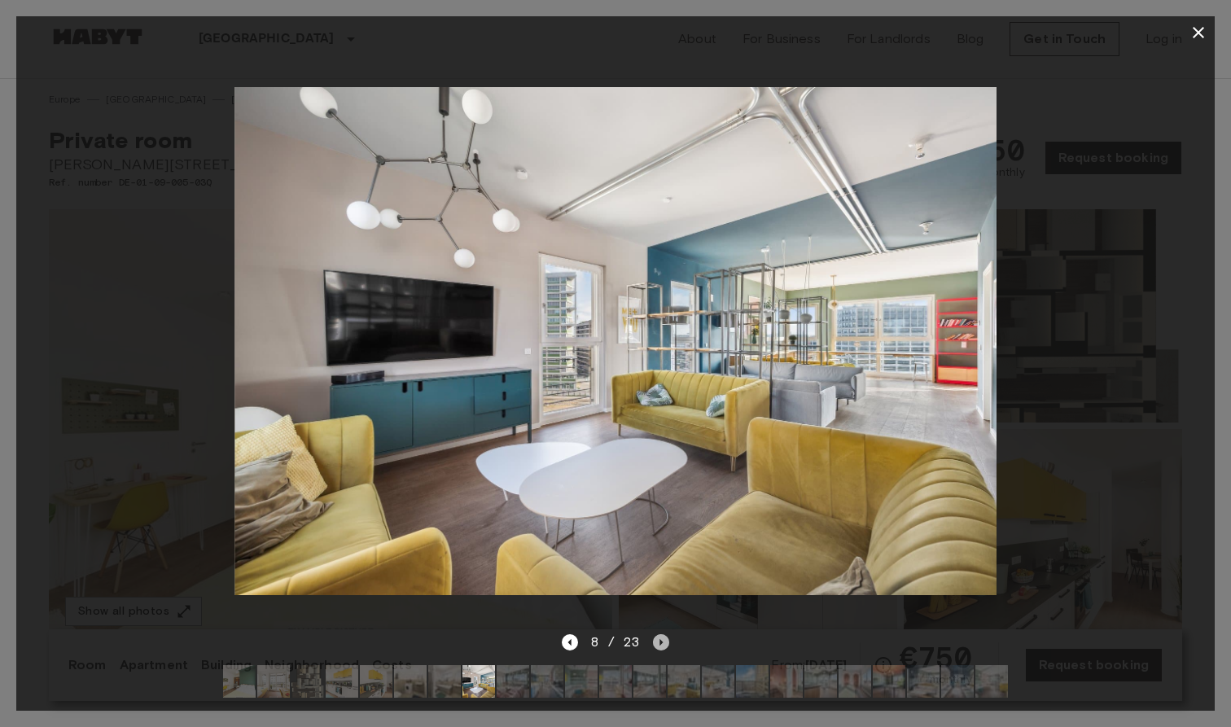
click at [660, 645] on icon "Next image" at bounding box center [661, 642] width 16 height 16
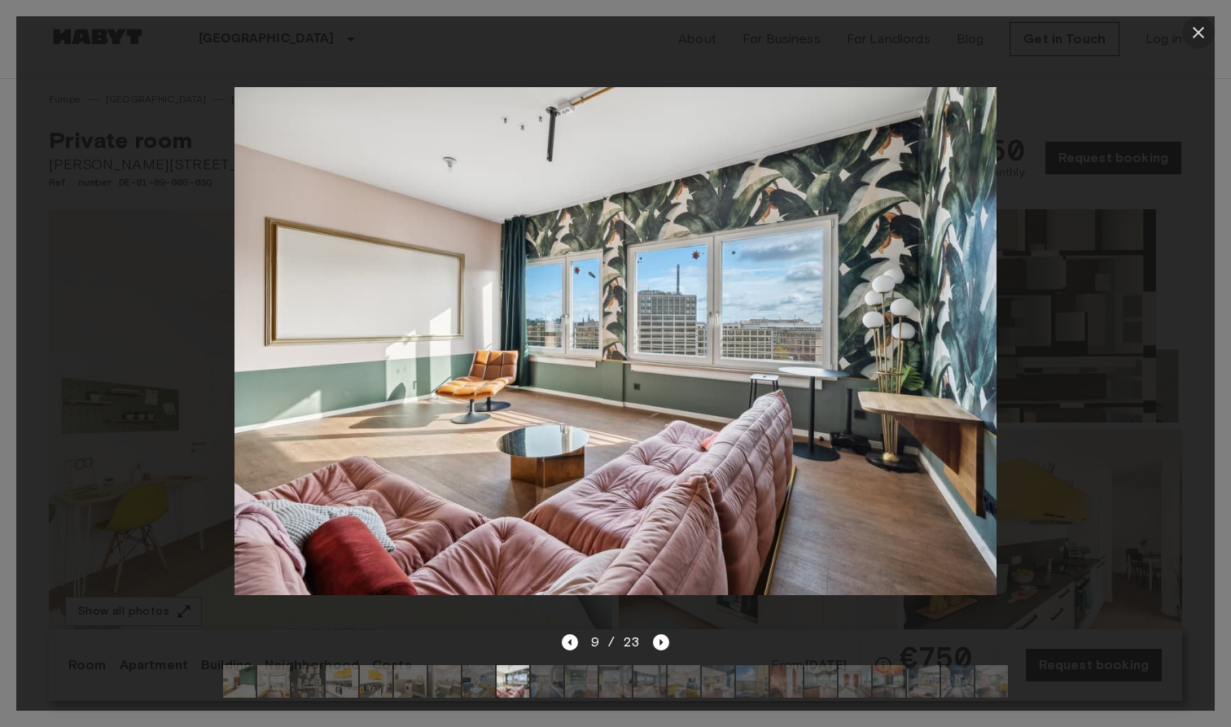
click at [1198, 33] on icon "button" at bounding box center [1198, 32] width 11 height 11
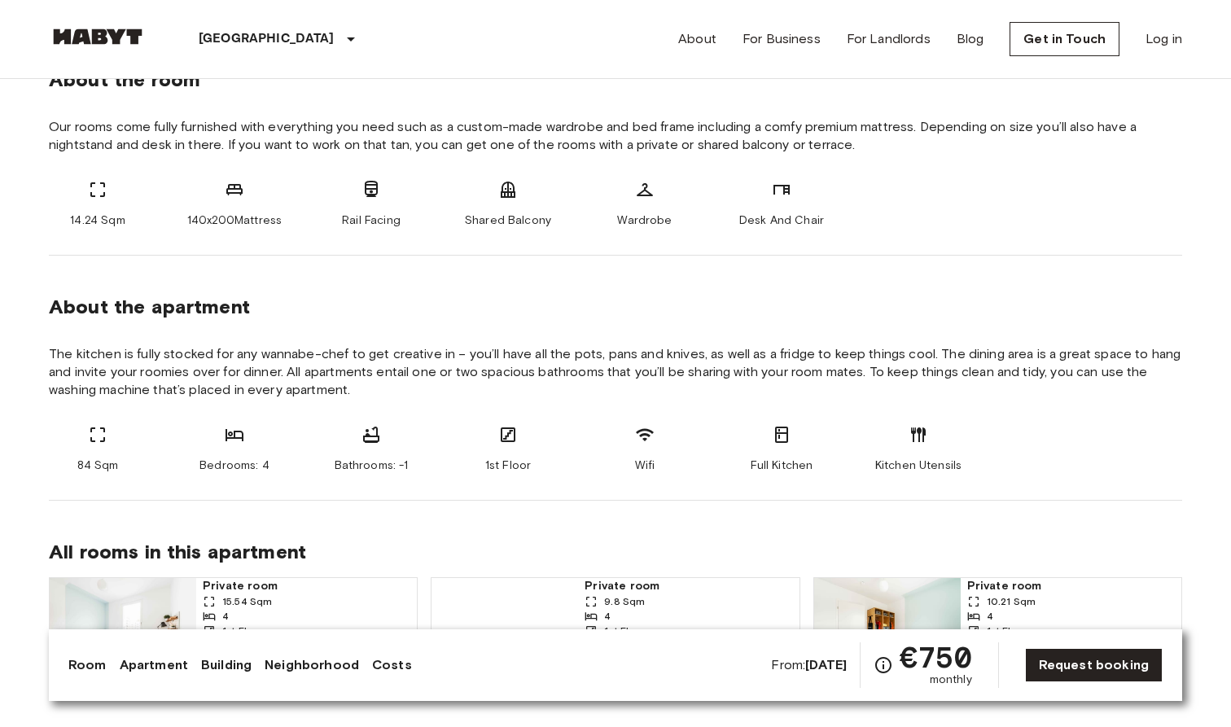
scroll to position [646, 0]
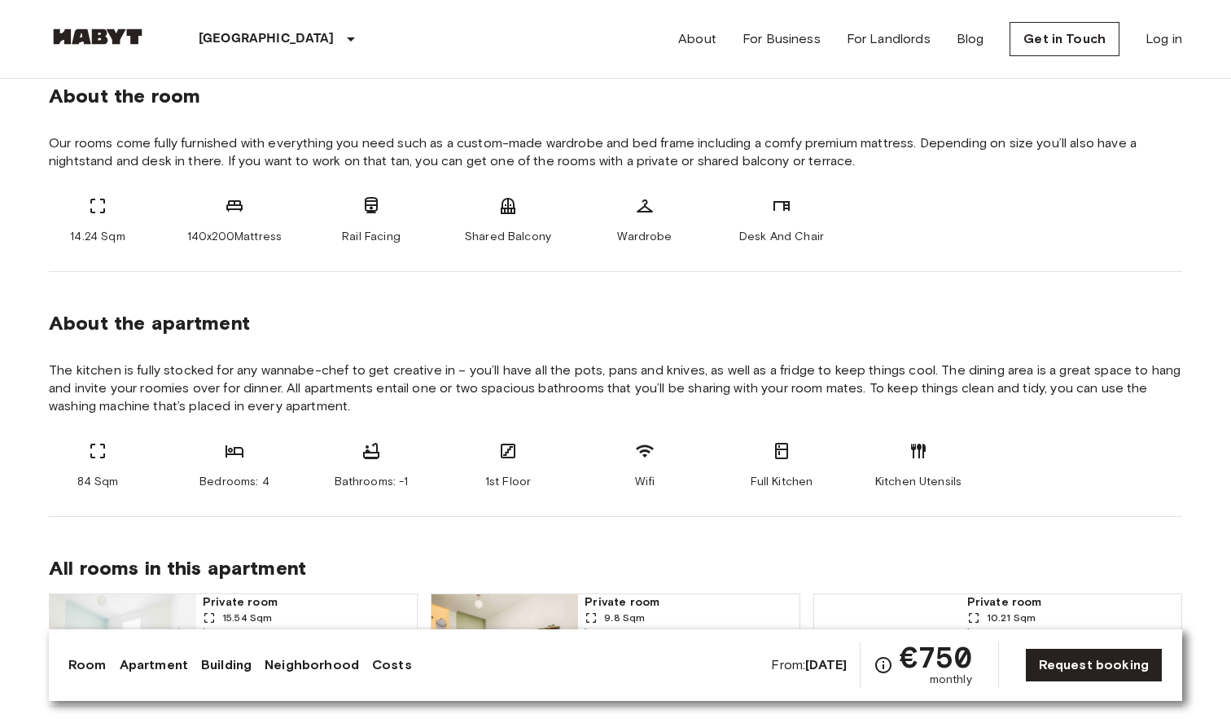
scroll to position [734, 0]
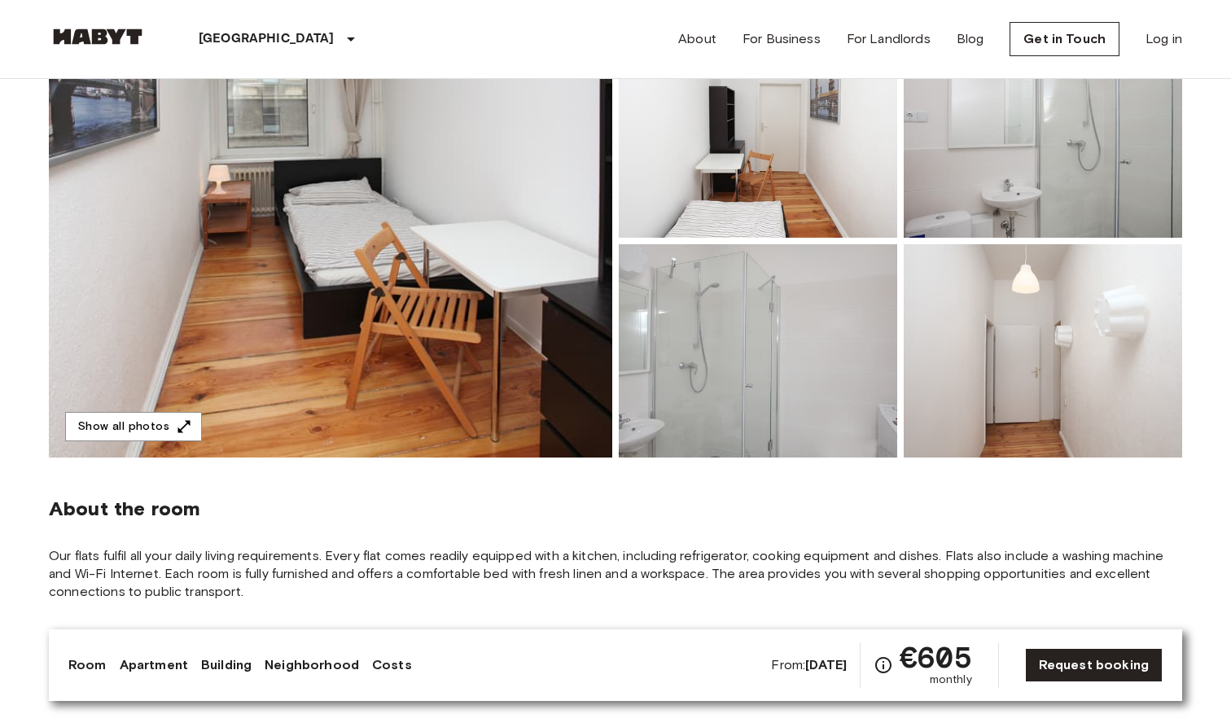
scroll to position [156, 0]
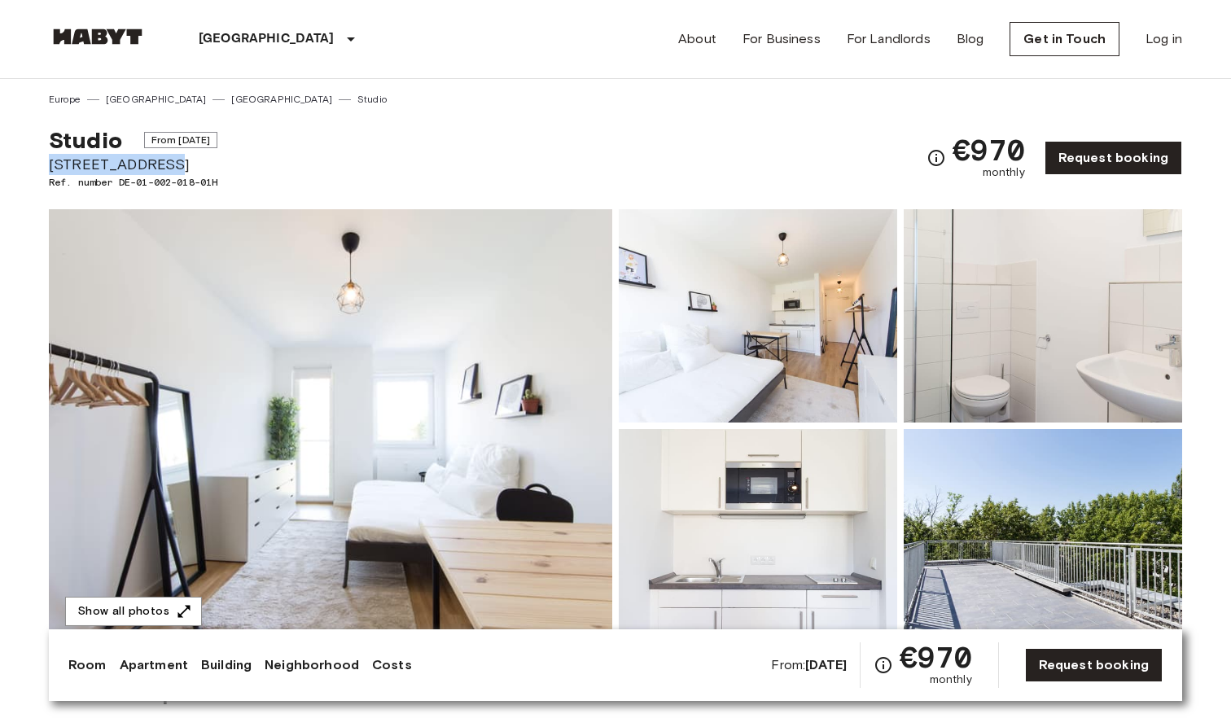
drag, startPoint x: 169, startPoint y: 167, endPoint x: 35, endPoint y: 169, distance: 133.5
copy span "Archibaldweg 12"
click at [375, 405] on img at bounding box center [330, 425] width 563 height 433
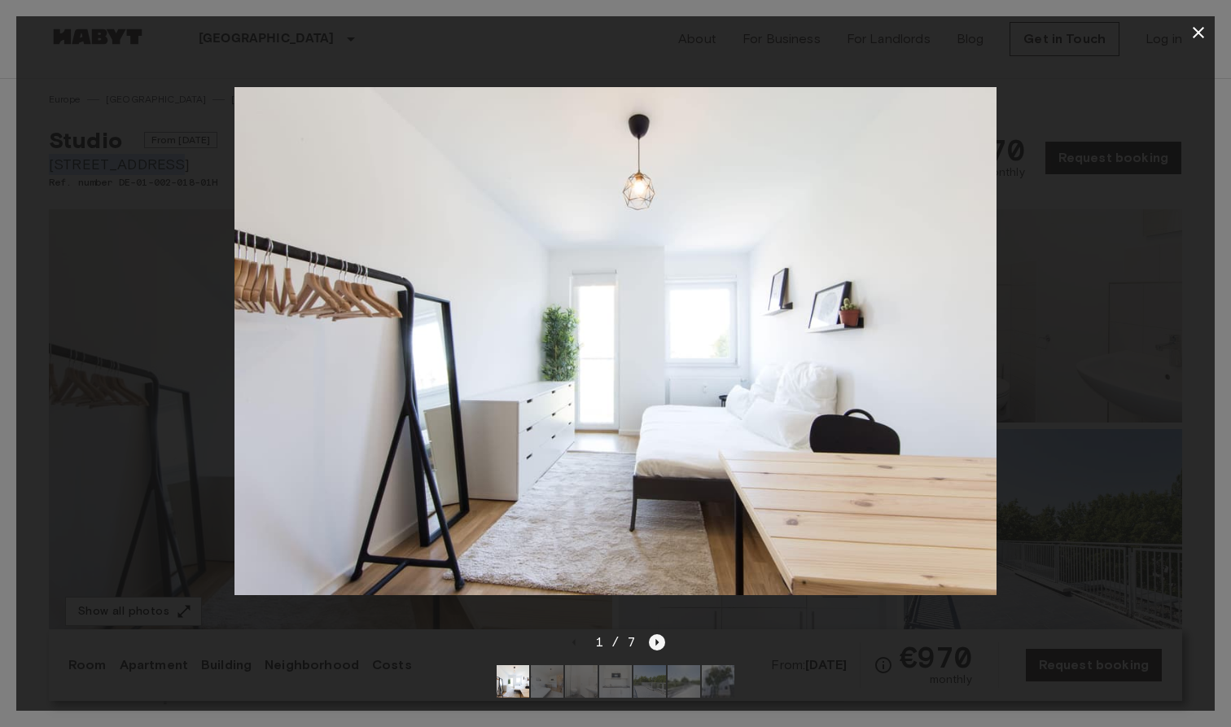
click at [659, 646] on icon "Next image" at bounding box center [657, 642] width 16 height 16
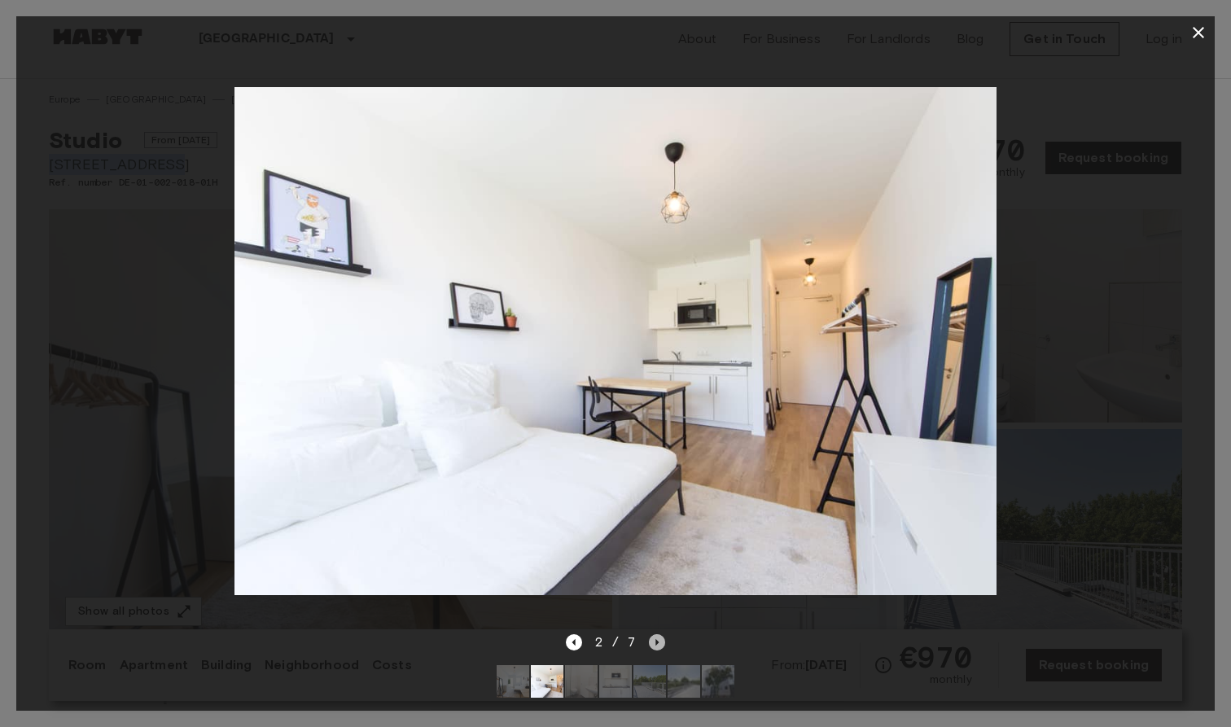
click at [659, 646] on icon "Next image" at bounding box center [657, 642] width 16 height 16
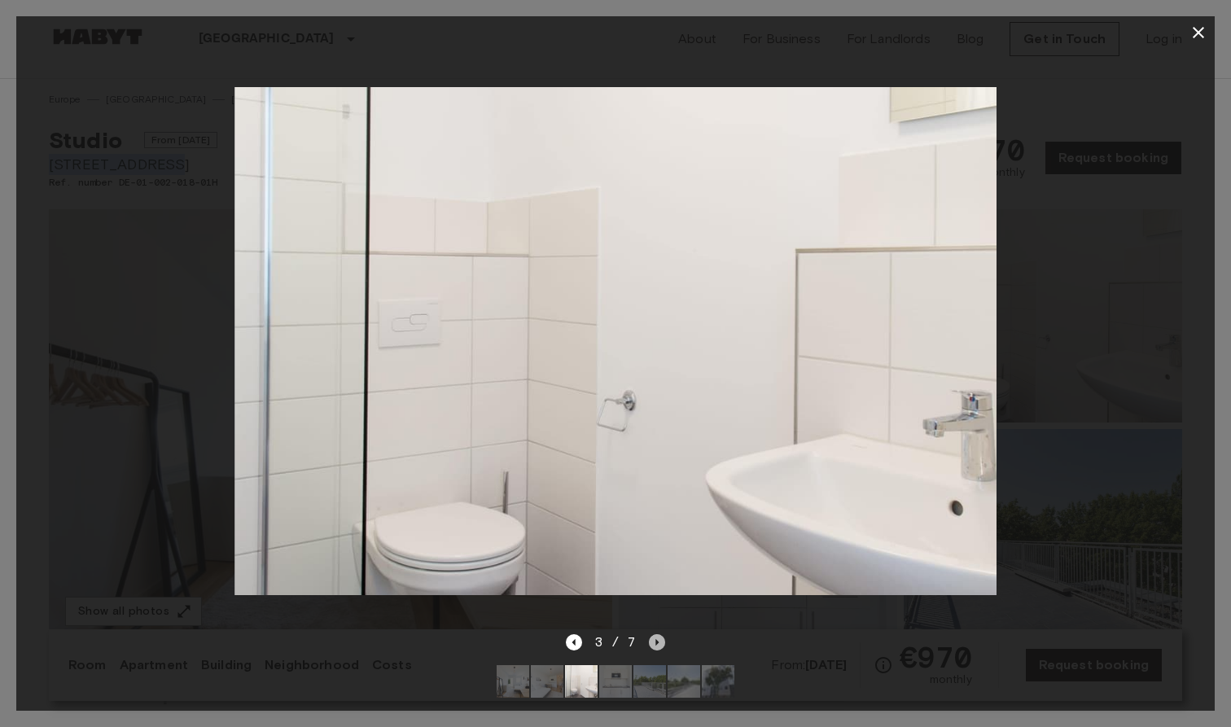
click at [659, 646] on icon "Next image" at bounding box center [657, 642] width 16 height 16
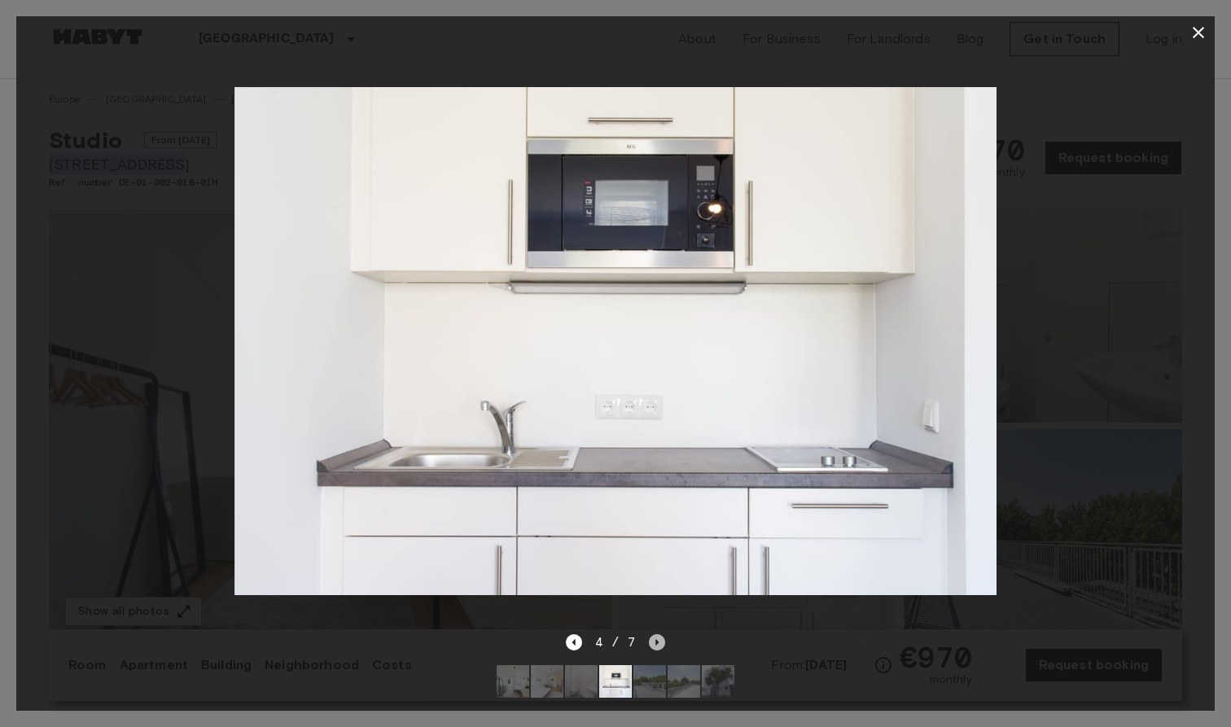
click at [659, 646] on icon "Next image" at bounding box center [657, 642] width 16 height 16
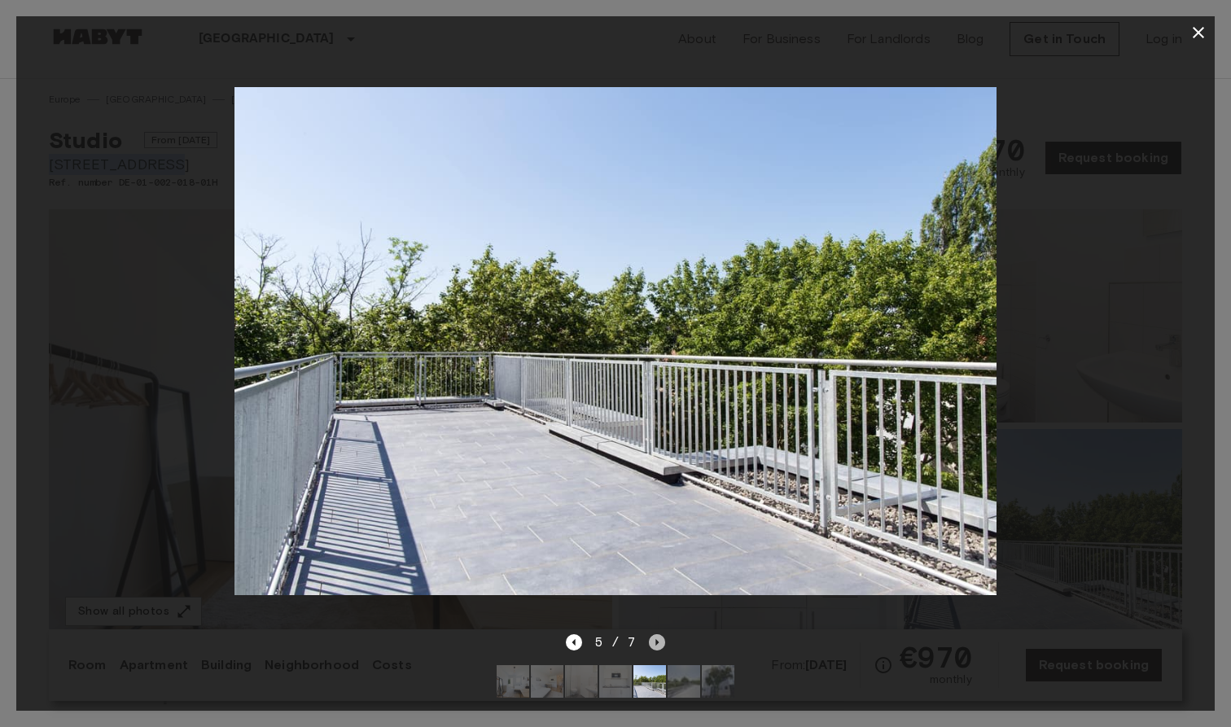
click at [659, 646] on icon "Next image" at bounding box center [657, 642] width 16 height 16
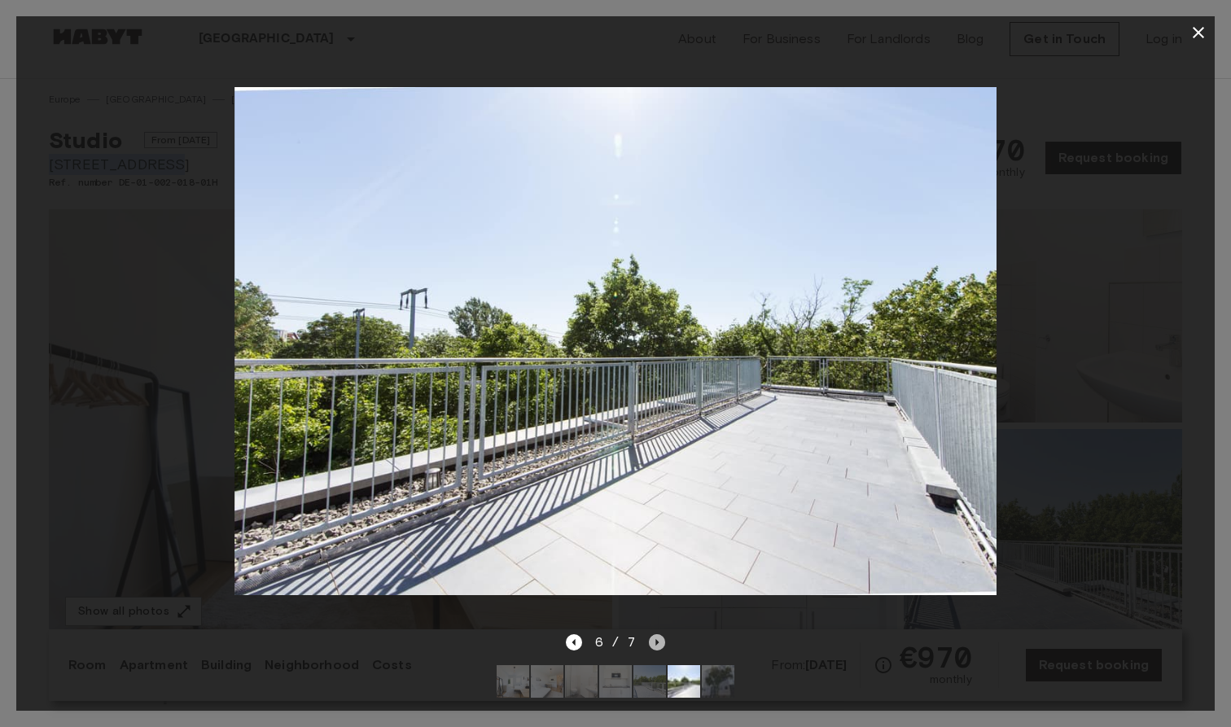
click at [659, 646] on icon "Next image" at bounding box center [657, 642] width 16 height 16
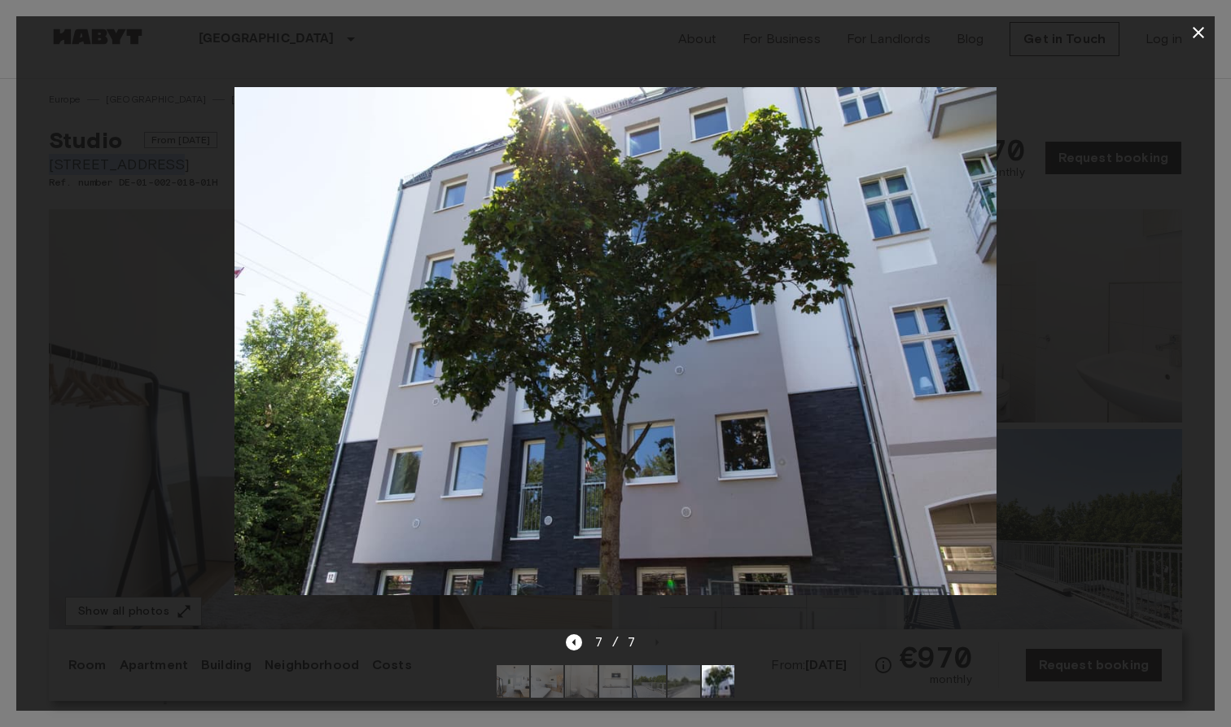
click at [1198, 28] on icon "button" at bounding box center [1199, 33] width 20 height 20
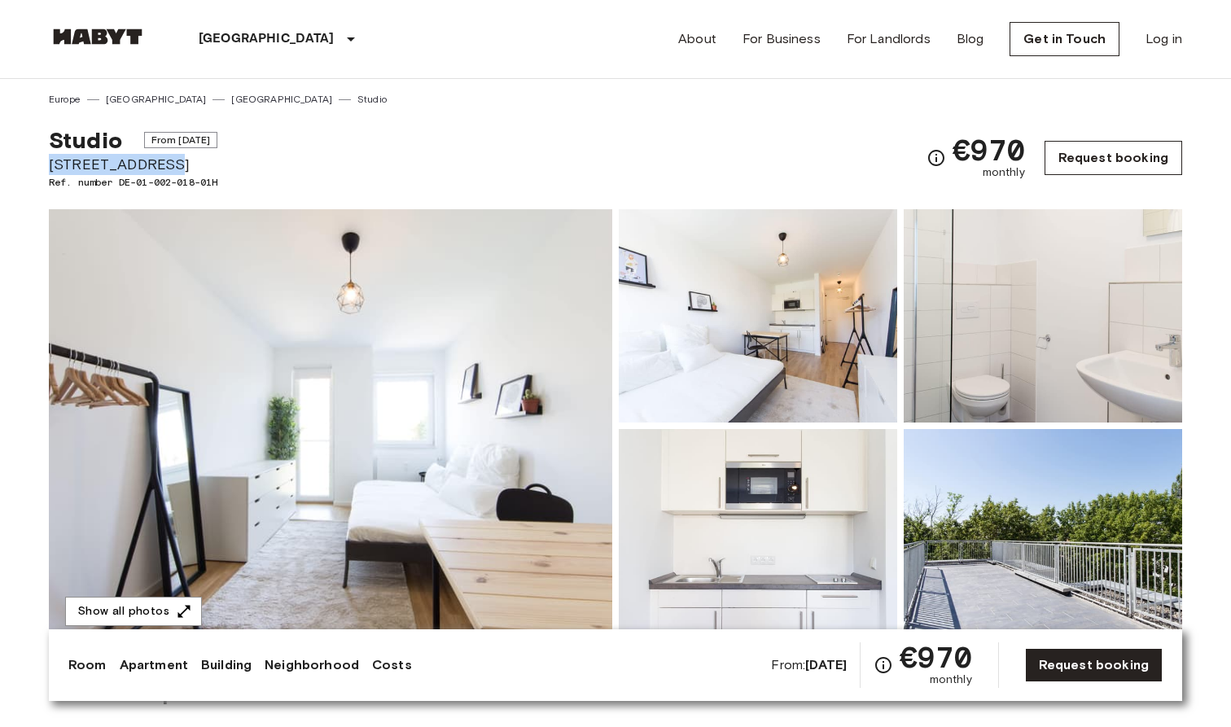
click at [1120, 162] on link "Request booking" at bounding box center [1114, 158] width 138 height 34
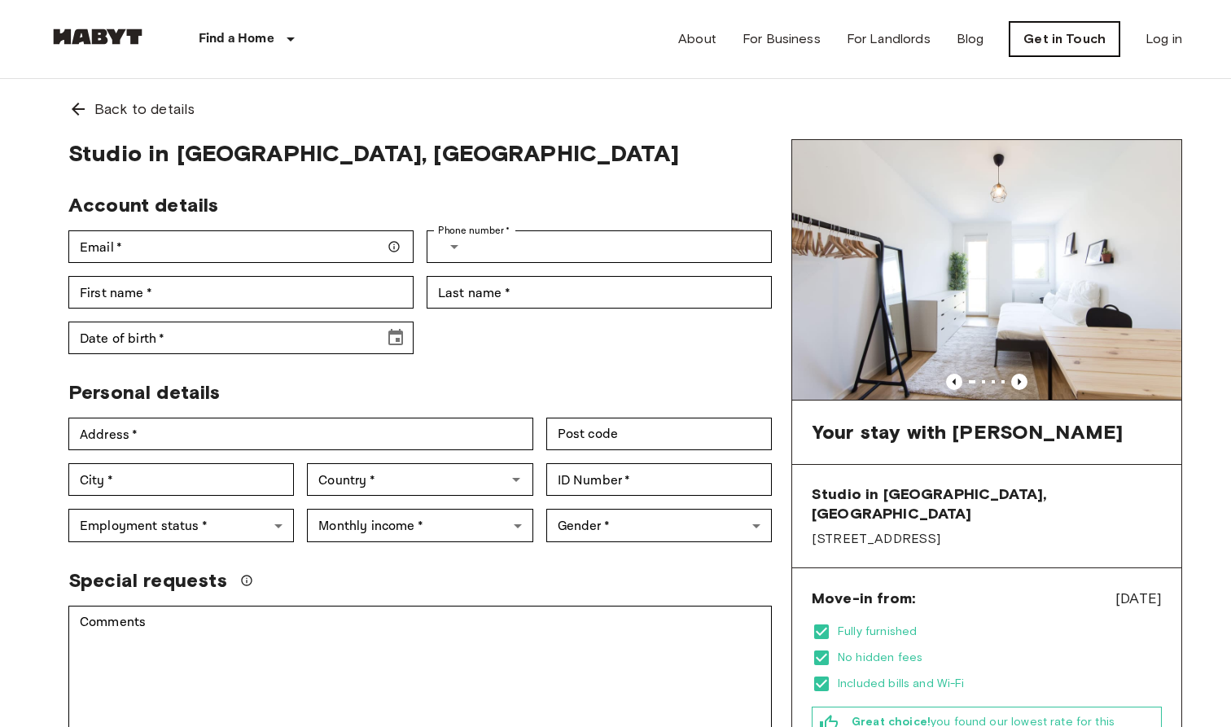
click at [1068, 50] on link "Get in Touch" at bounding box center [1065, 39] width 110 height 34
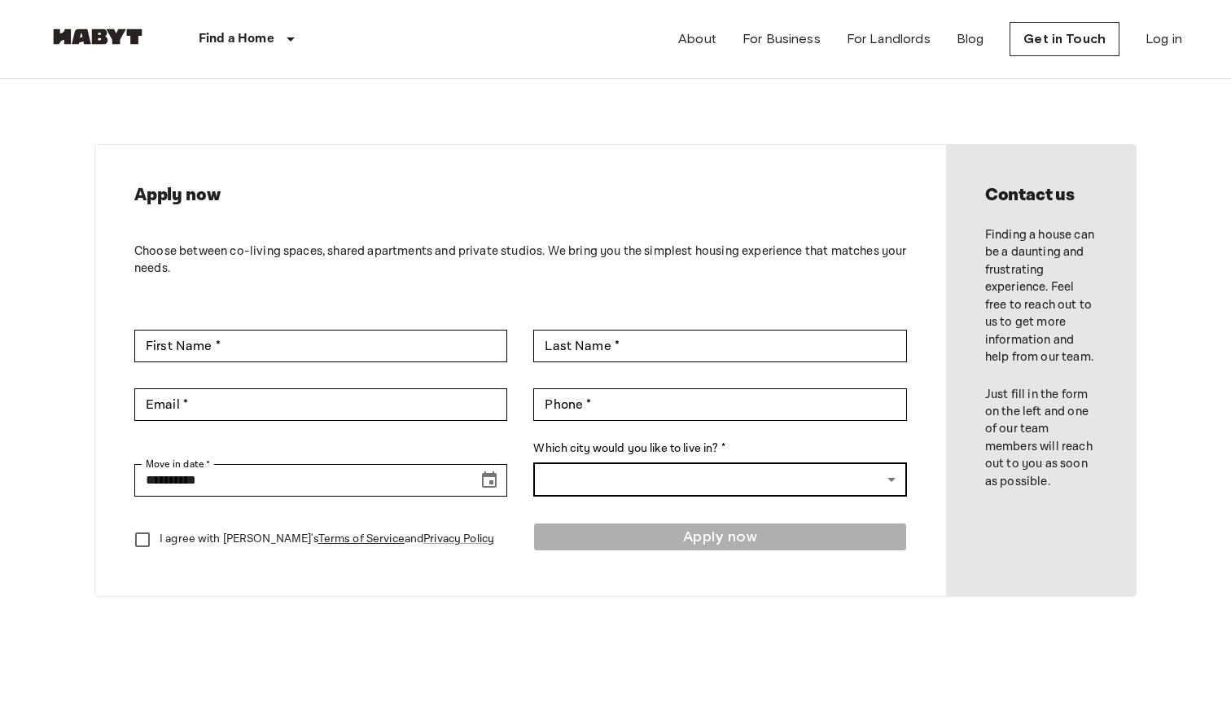
click at [596, 491] on body "**********" at bounding box center [615, 698] width 1231 height 1397
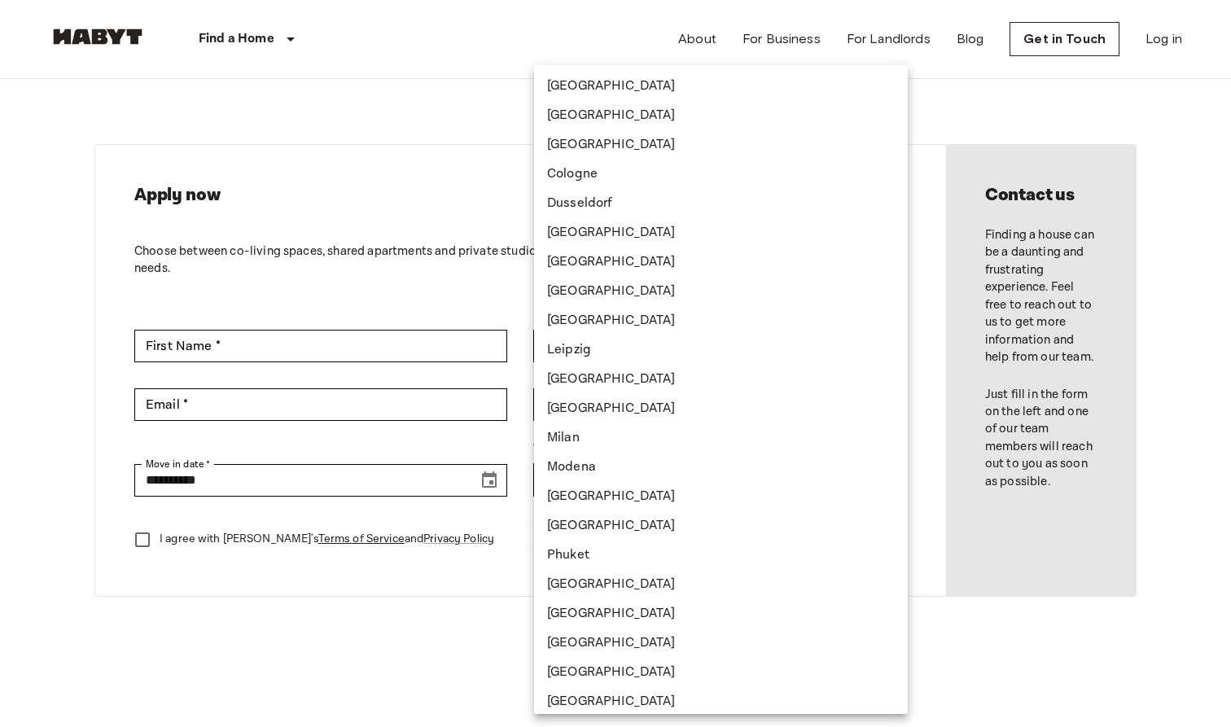
click at [649, 109] on li "[GEOGRAPHIC_DATA]" at bounding box center [721, 115] width 374 height 29
type input "******"
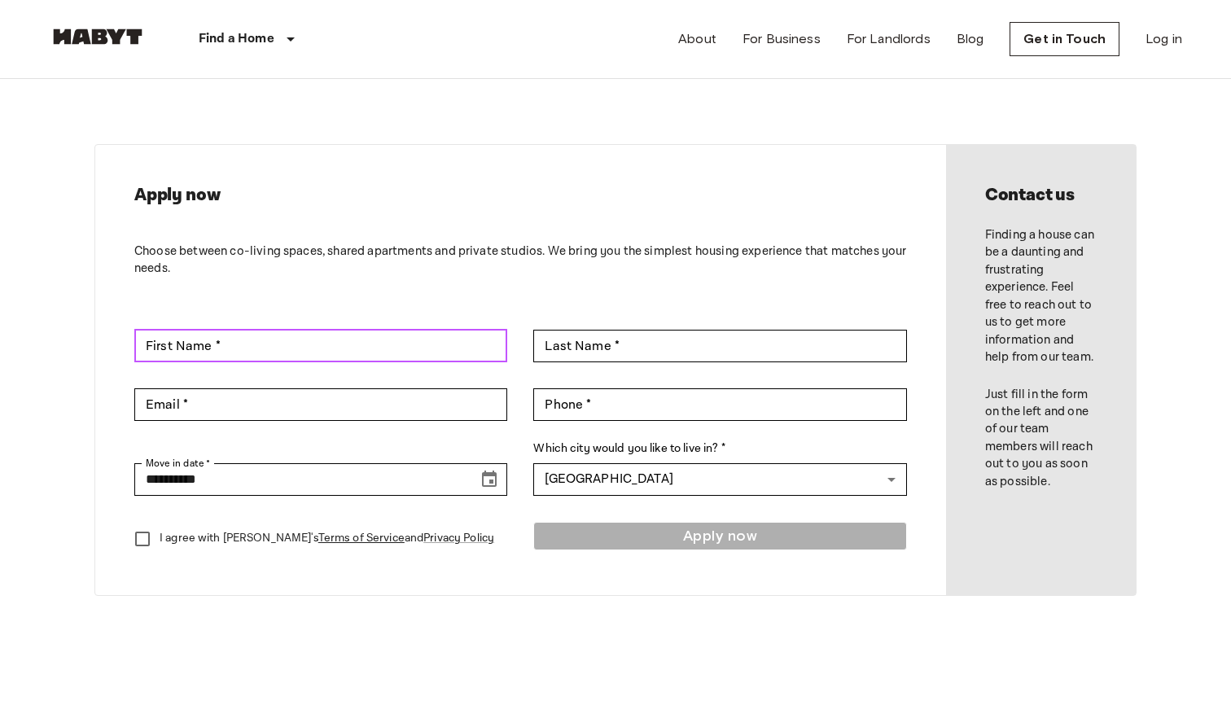
click at [258, 355] on input "First Name *" at bounding box center [320, 346] width 373 height 33
type input "******"
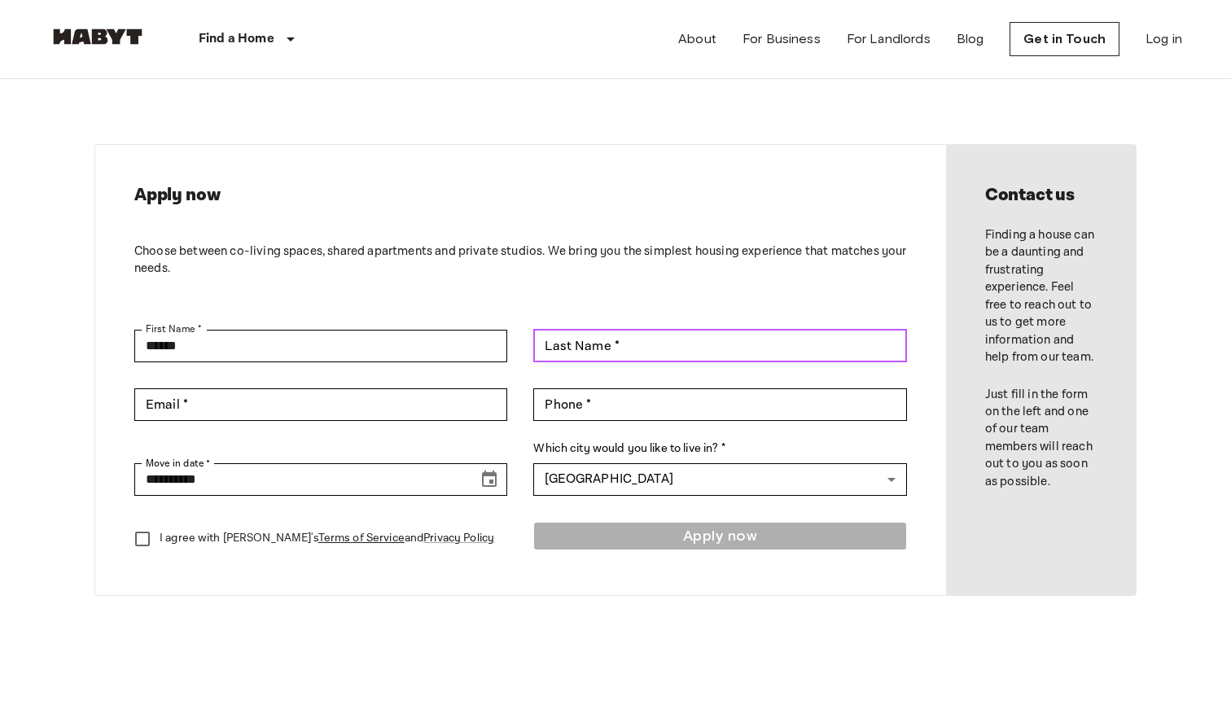
click at [618, 357] on input "Last Name *" at bounding box center [719, 346] width 373 height 33
type input "*********"
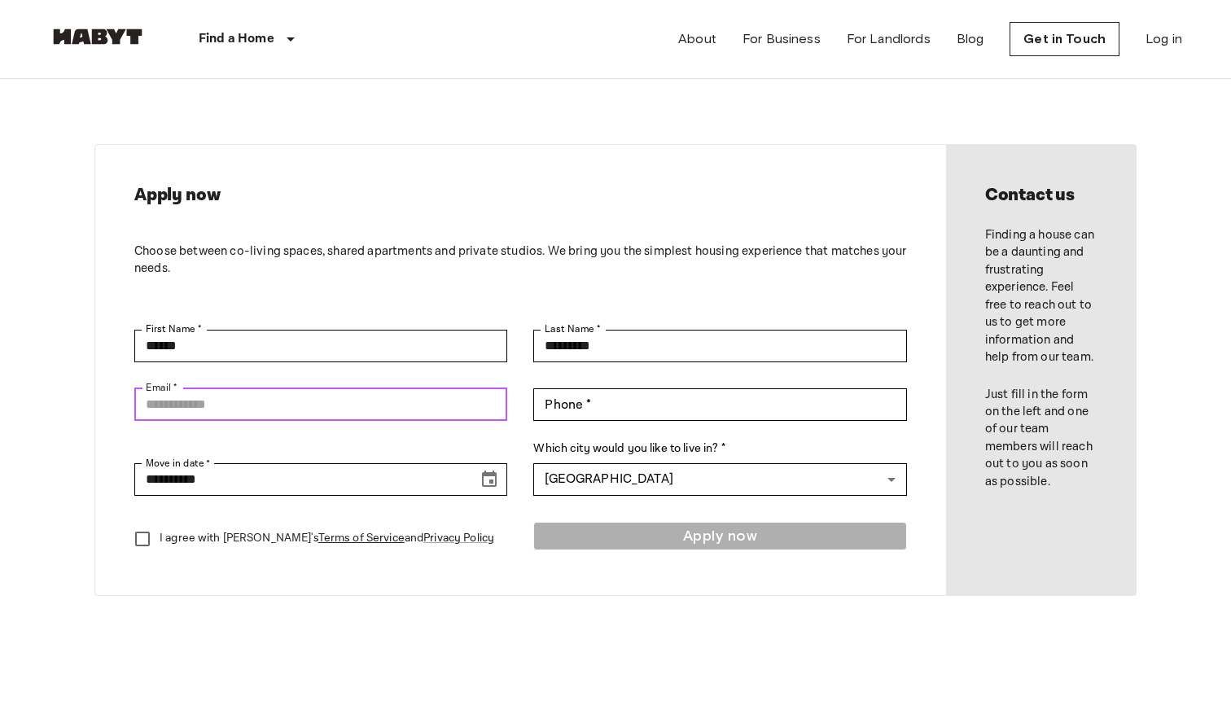
click at [333, 417] on input "Email *" at bounding box center [320, 404] width 373 height 33
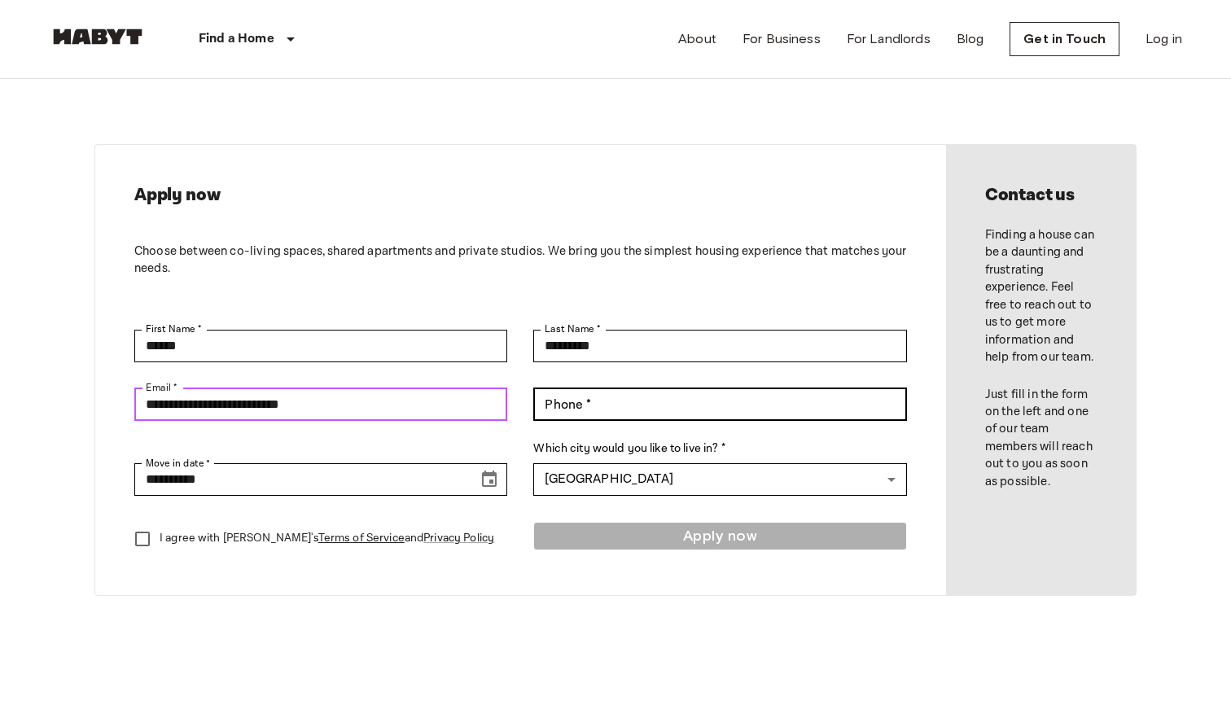
type input "**********"
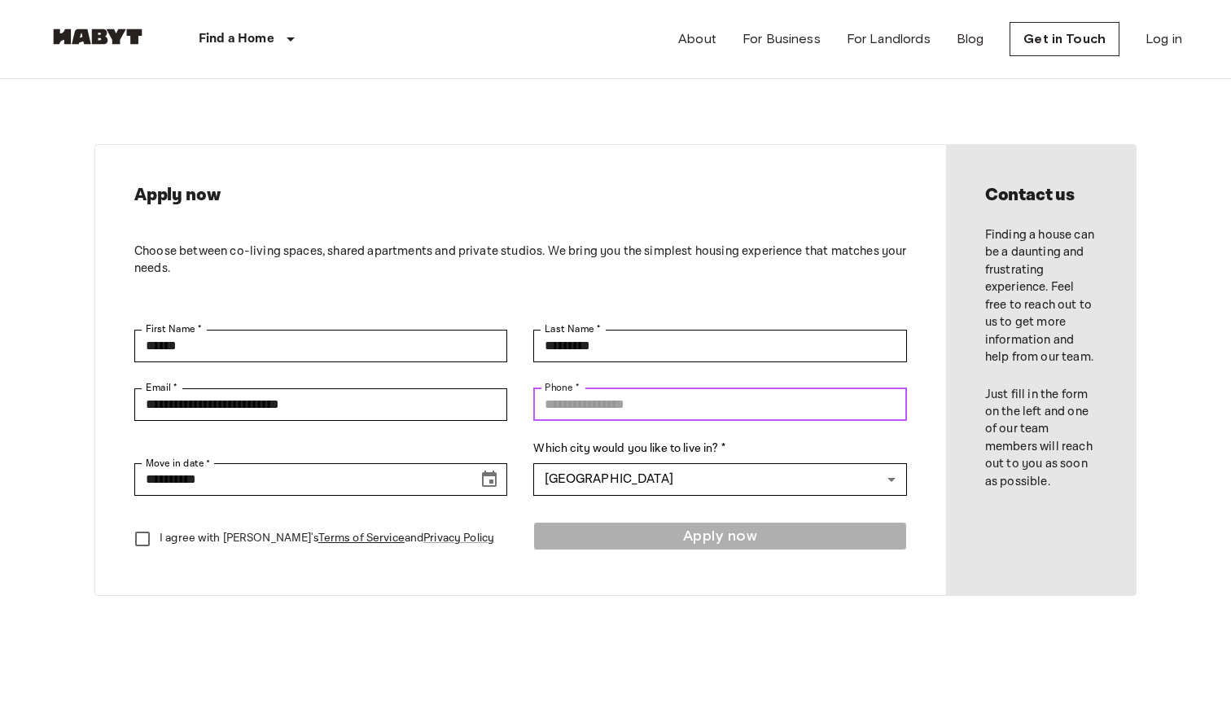
click at [659, 396] on input "Phone *" at bounding box center [719, 404] width 373 height 33
type input "**********"
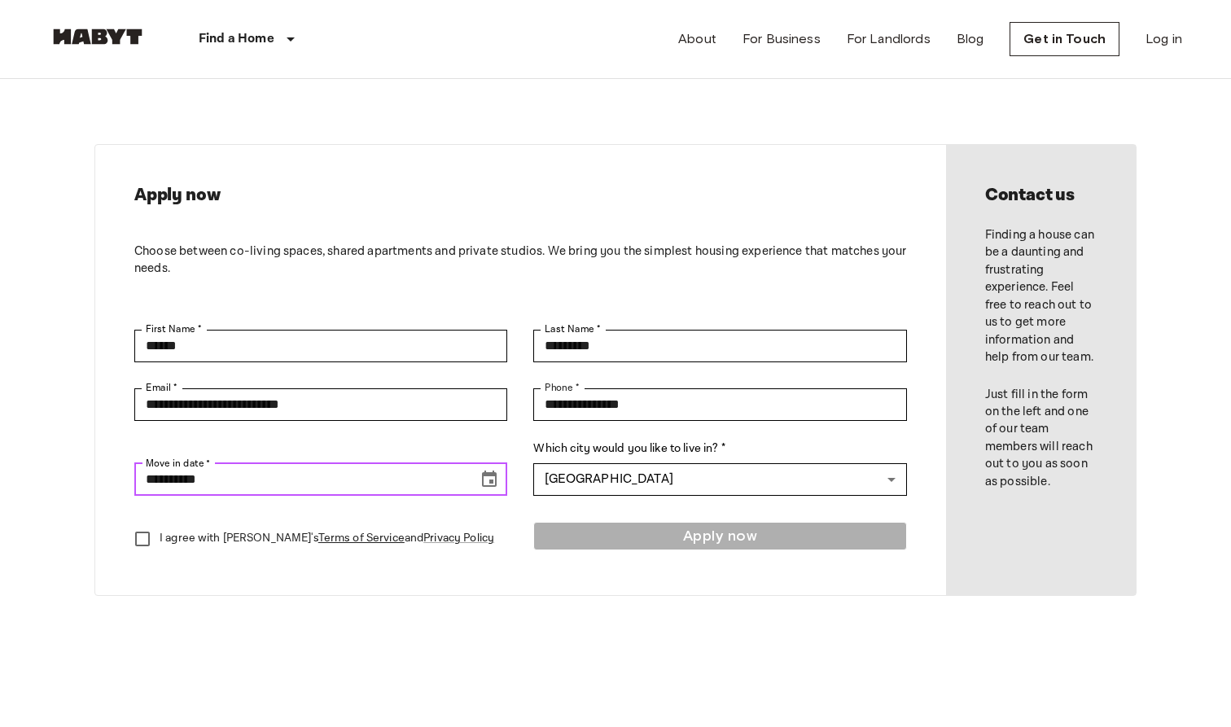
click at [485, 485] on icon "Choose date, selected date is Sep 17, 2025" at bounding box center [489, 479] width 15 height 16
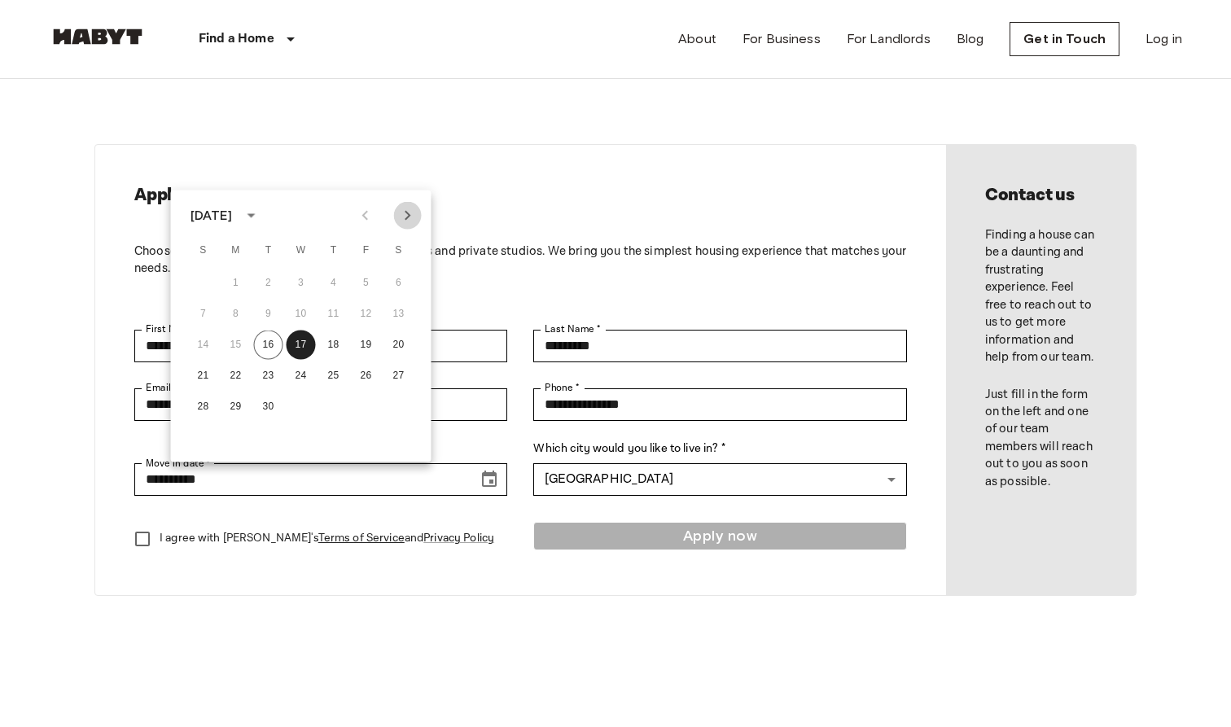
click at [402, 215] on icon "Next month" at bounding box center [408, 216] width 20 height 20
click at [400, 414] on button "31" at bounding box center [398, 406] width 29 height 29
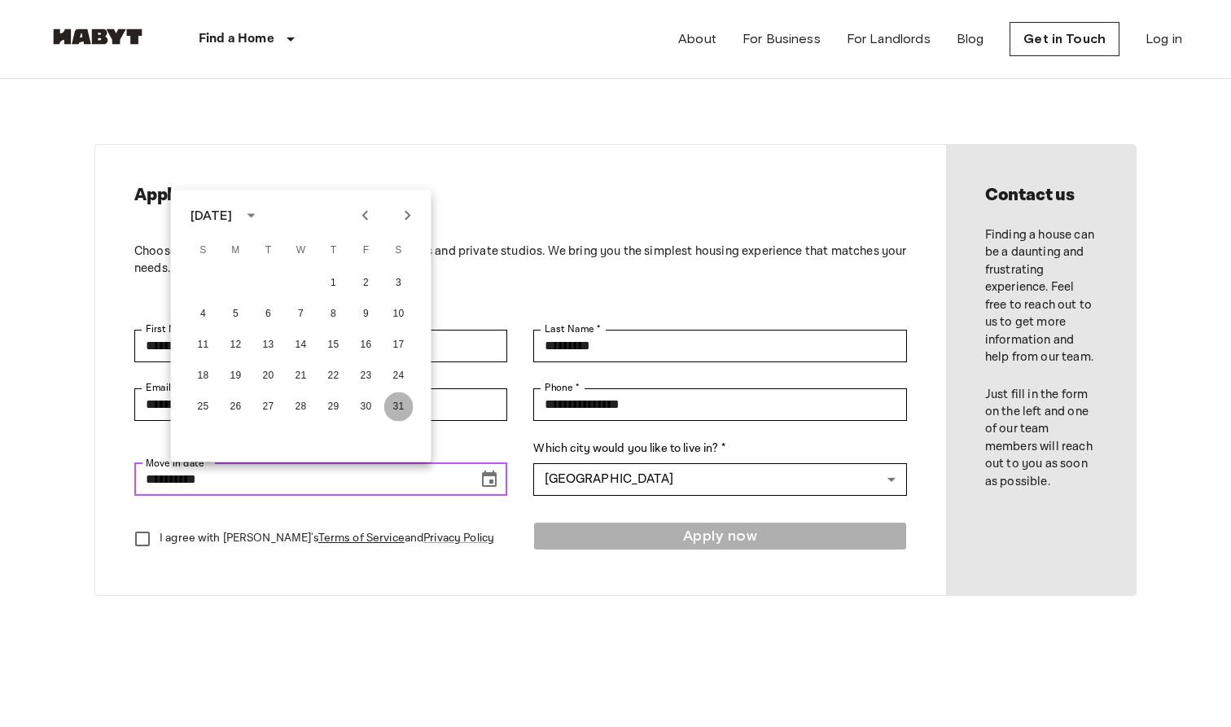
type input "**********"
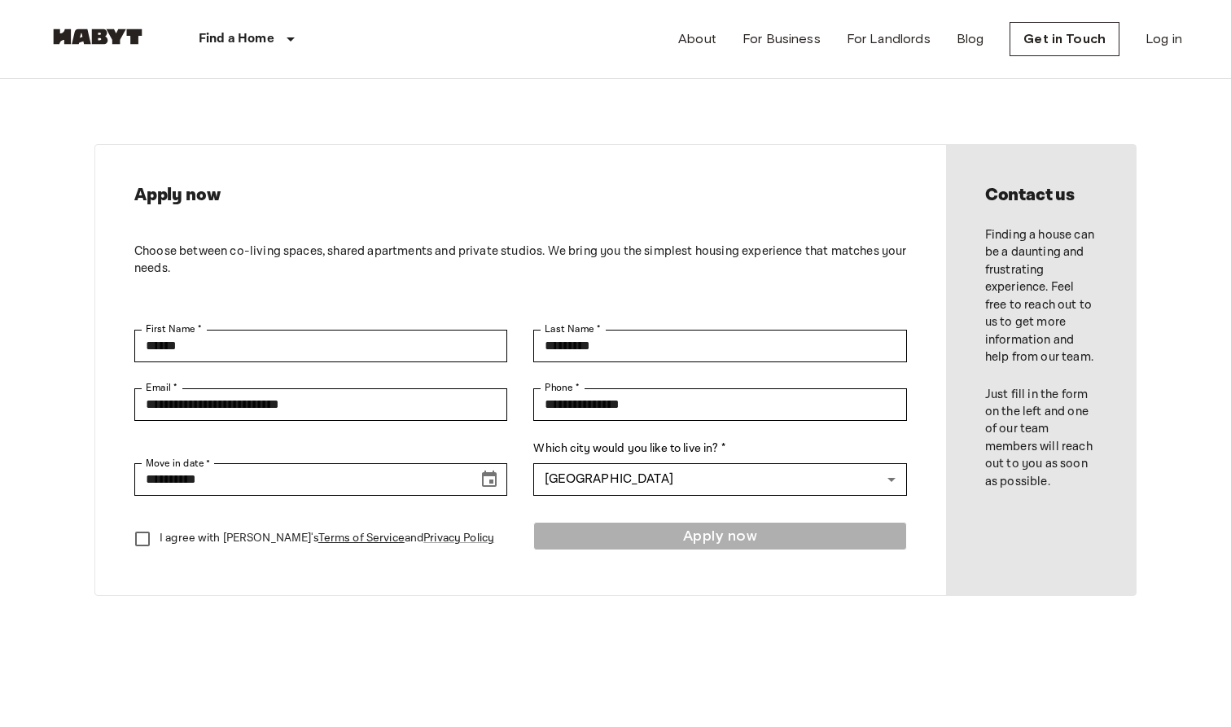
click at [243, 538] on p "I agree with Habyt's Terms of Service and Privacy Policy" at bounding box center [327, 538] width 335 height 17
click at [691, 535] on button "Apply now" at bounding box center [719, 536] width 373 height 28
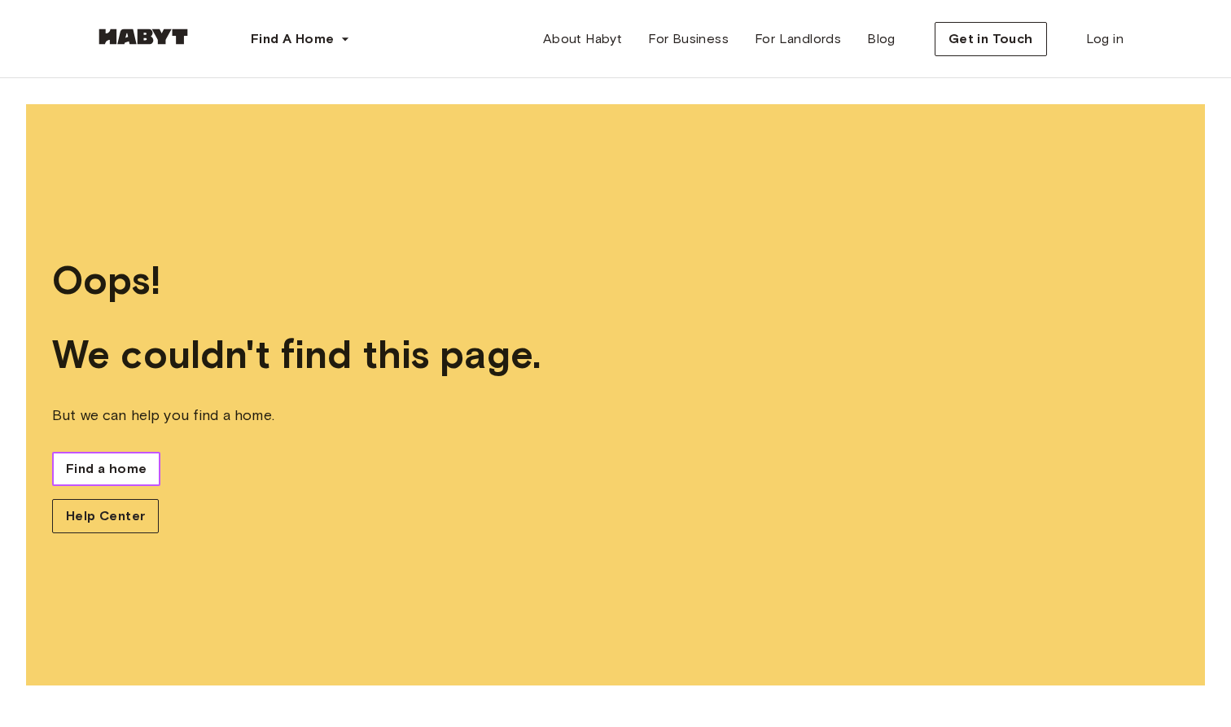
click at [134, 467] on span "Find a home" at bounding box center [106, 469] width 81 height 20
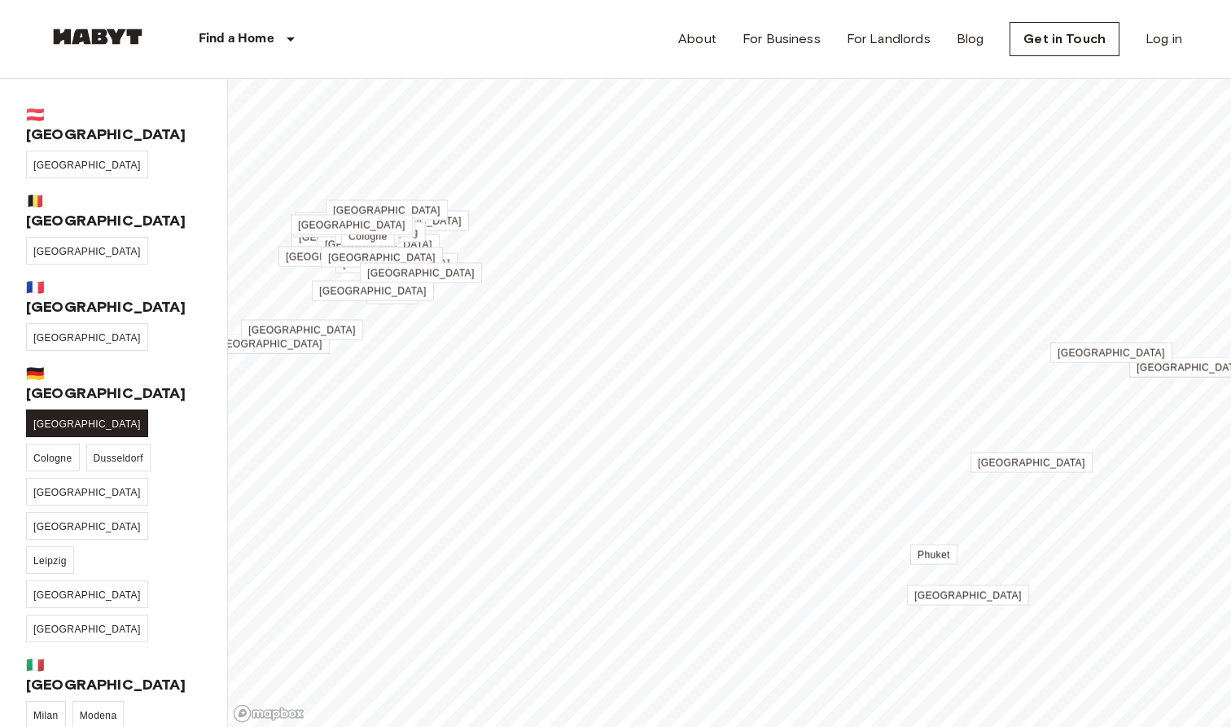
click at [50, 410] on link "[GEOGRAPHIC_DATA]" at bounding box center [87, 424] width 122 height 28
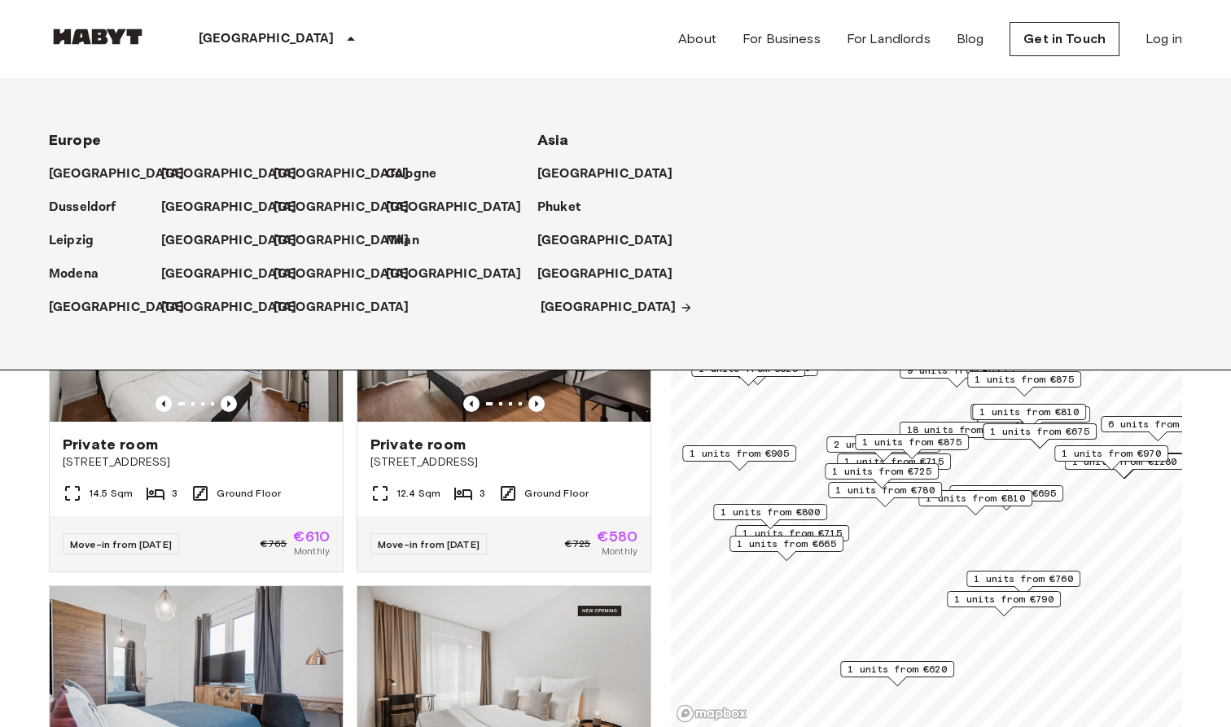
click at [559, 308] on p "[GEOGRAPHIC_DATA]" at bounding box center [609, 308] width 136 height 20
click at [83, 170] on p "[GEOGRAPHIC_DATA]" at bounding box center [120, 174] width 136 height 20
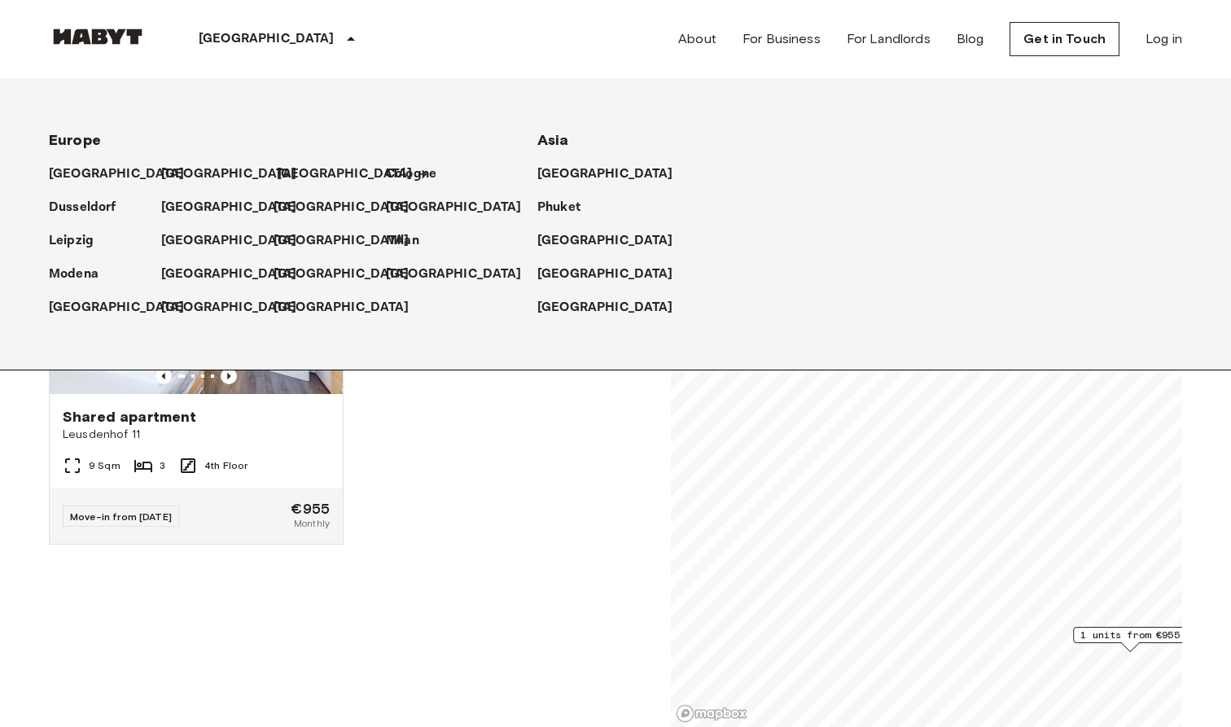
click at [326, 176] on p "[GEOGRAPHIC_DATA]" at bounding box center [345, 174] width 136 height 20
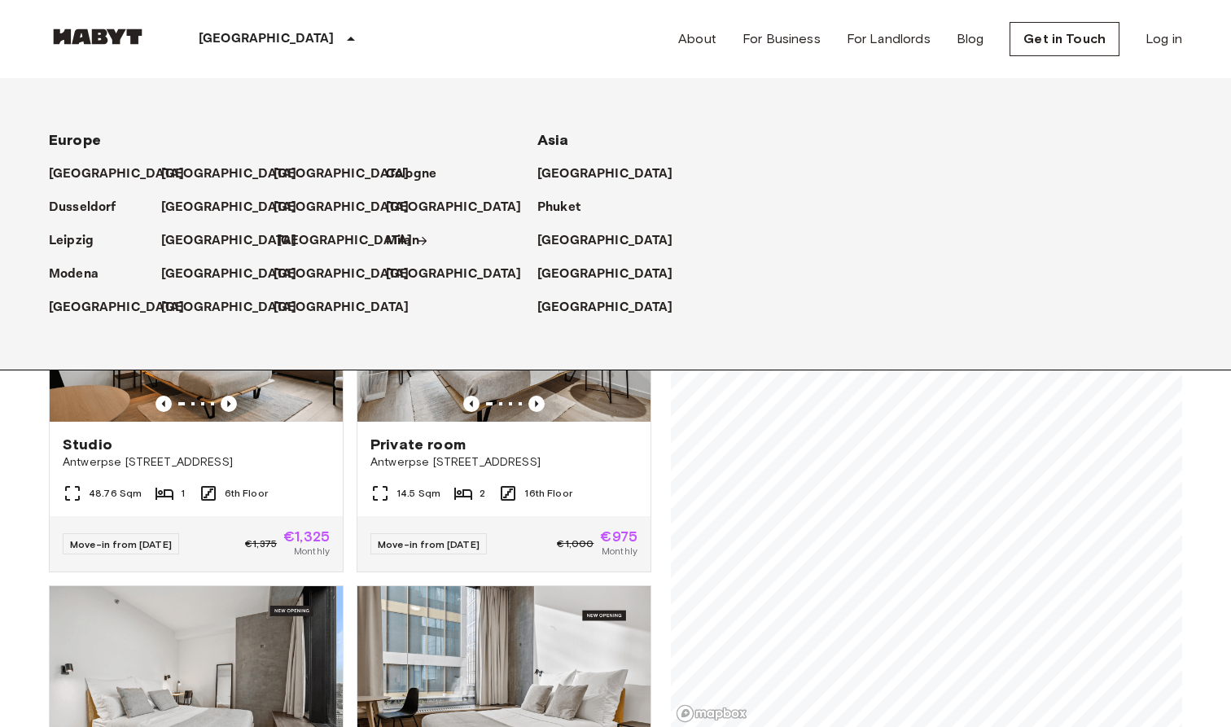
click at [300, 248] on p "[GEOGRAPHIC_DATA]" at bounding box center [345, 241] width 136 height 20
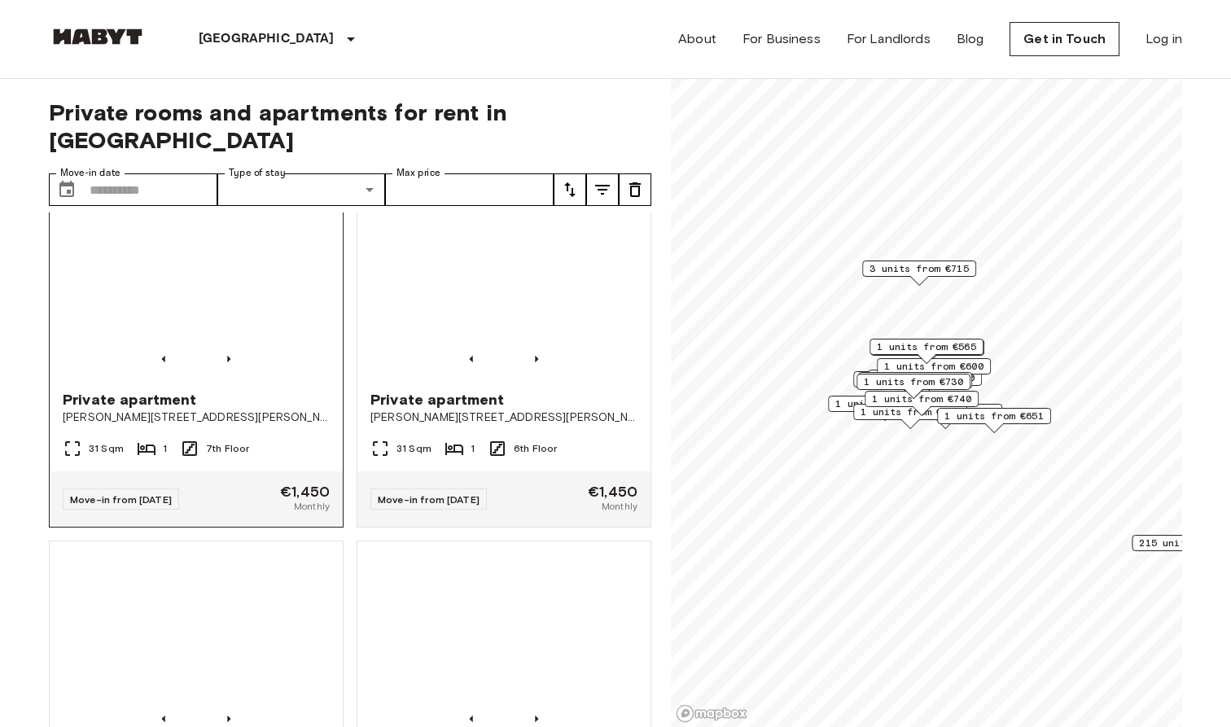
scroll to position [405, 0]
